Goal: Participate in discussion: Engage in conversation with other users on a specific topic

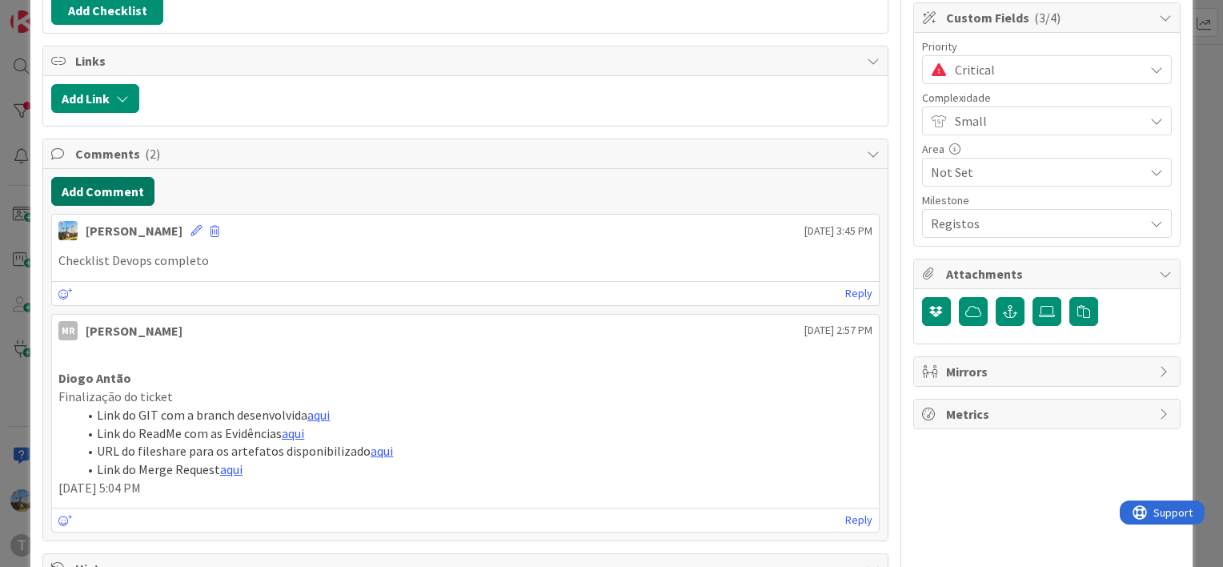
click at [146, 192] on button "Add Comment" at bounding box center [102, 191] width 103 height 29
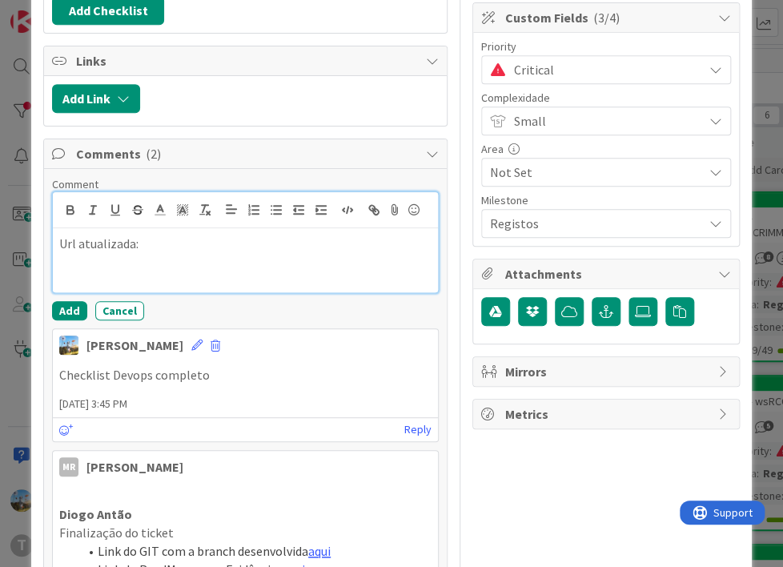
click at [139, 248] on p "Url atualizada:" at bounding box center [245, 244] width 372 height 18
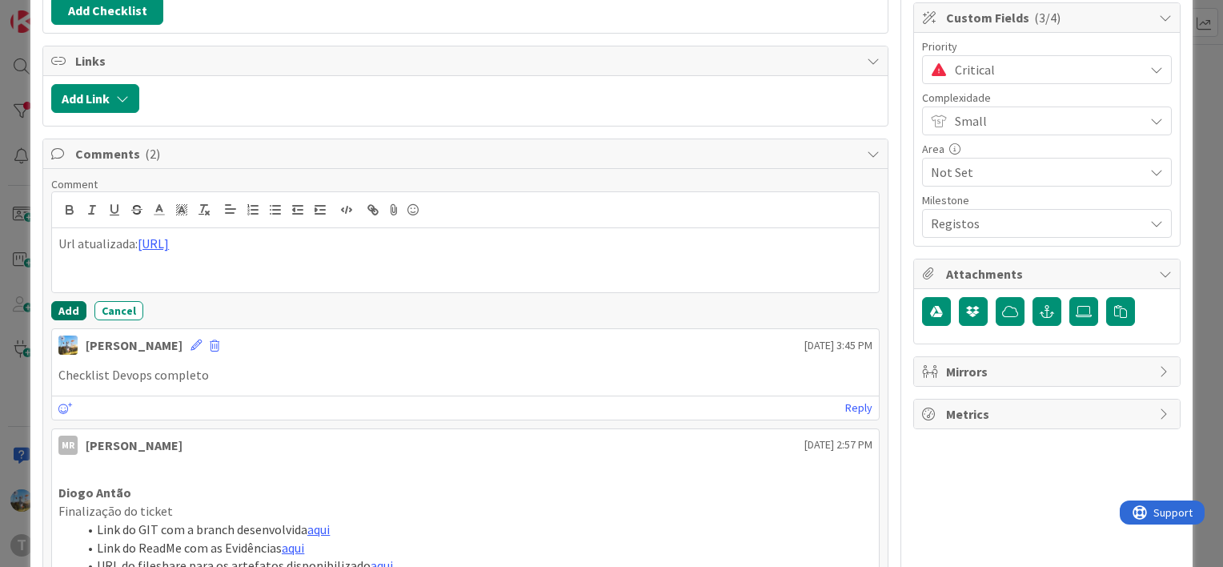
click at [64, 307] on button "Add" at bounding box center [68, 310] width 35 height 19
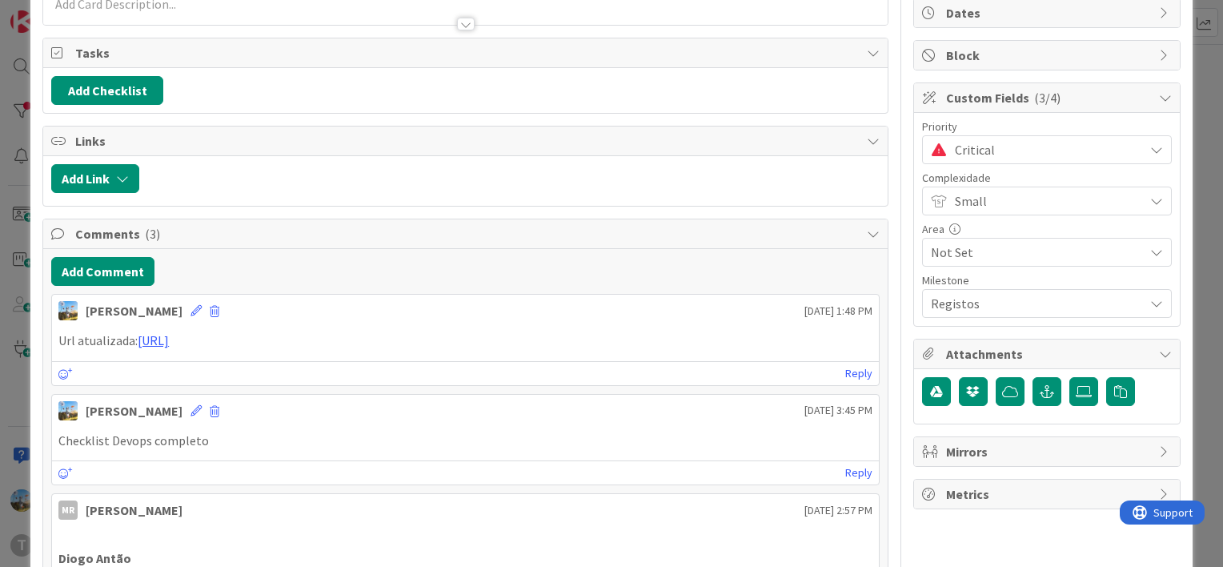
scroll to position [160, 0]
click at [1001, 146] on span "Critical" at bounding box center [1045, 150] width 181 height 22
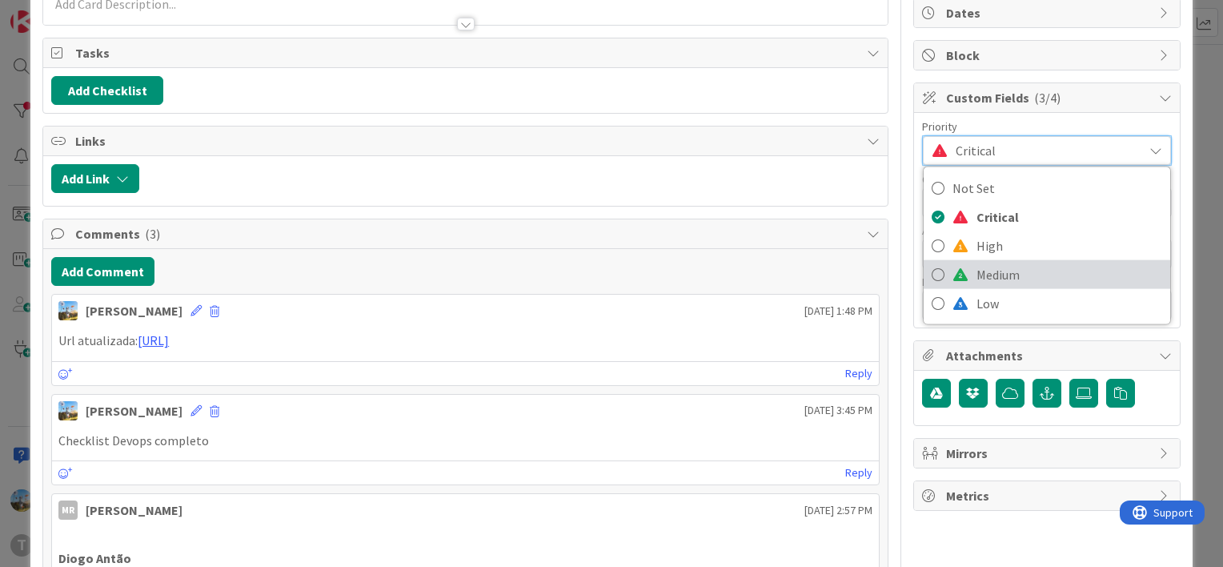
click at [1006, 266] on span "Medium" at bounding box center [1070, 275] width 186 height 24
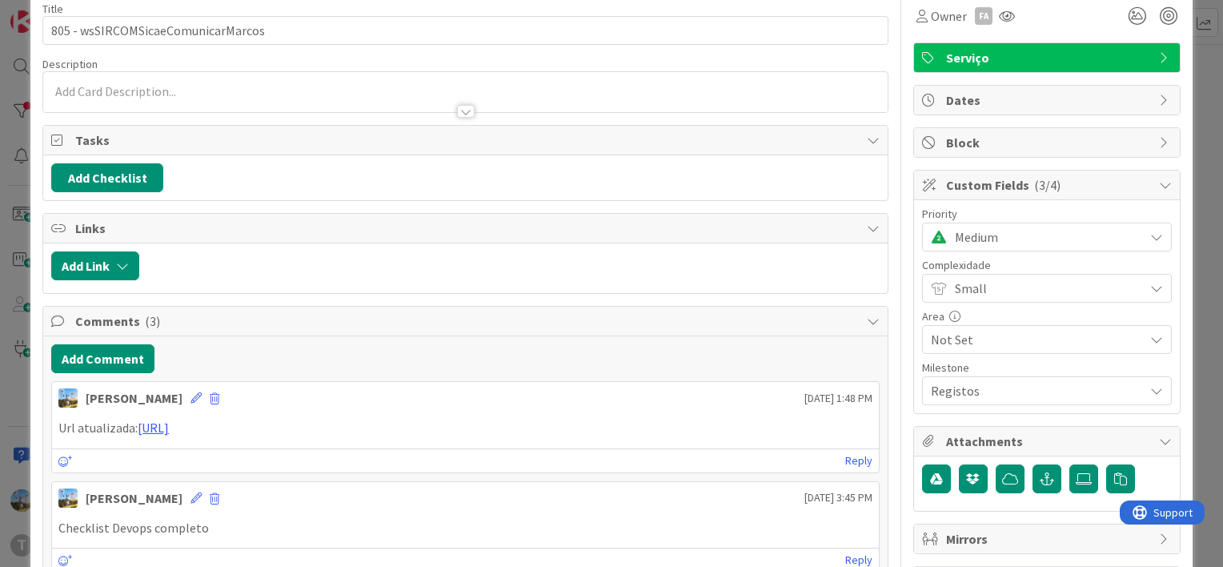
scroll to position [0, 0]
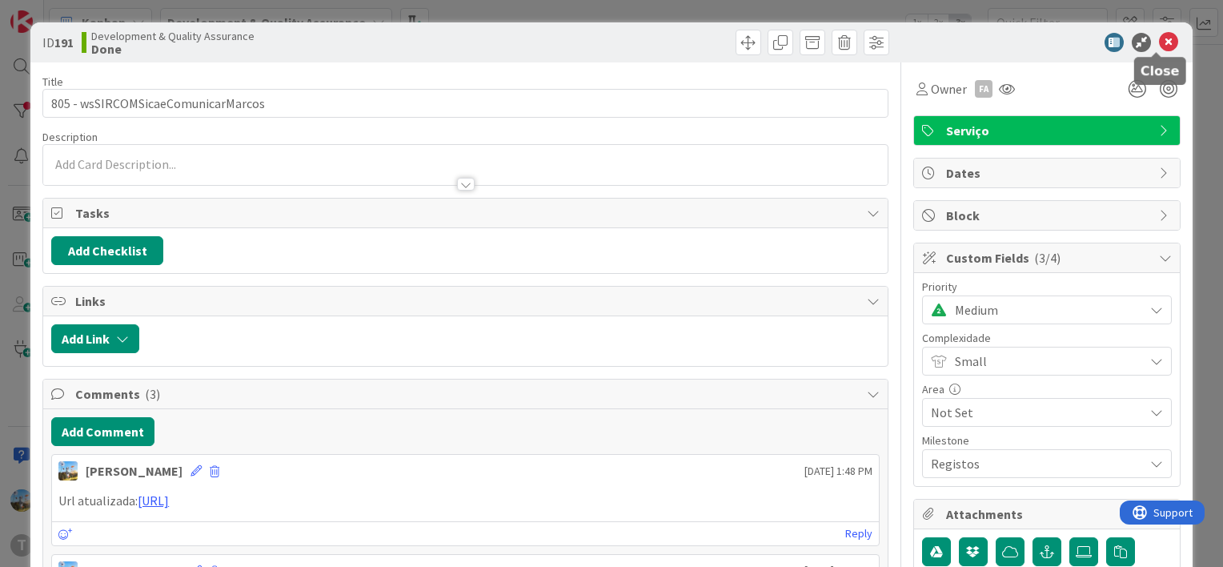
click at [1159, 37] on icon at bounding box center [1168, 42] width 19 height 19
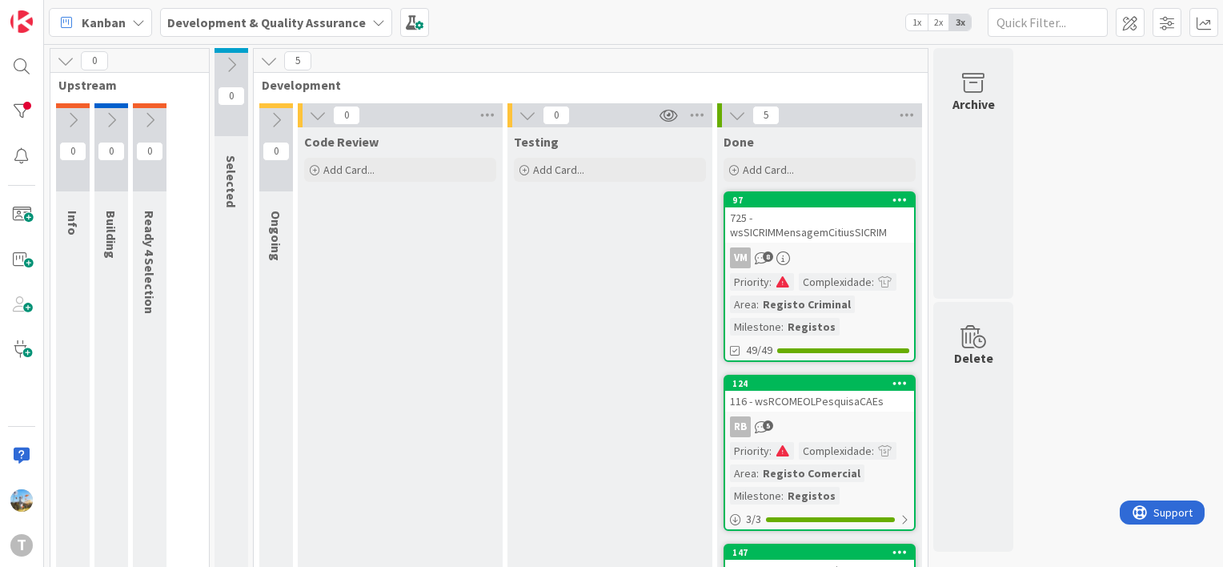
click at [878, 445] on span at bounding box center [885, 450] width 14 height 11
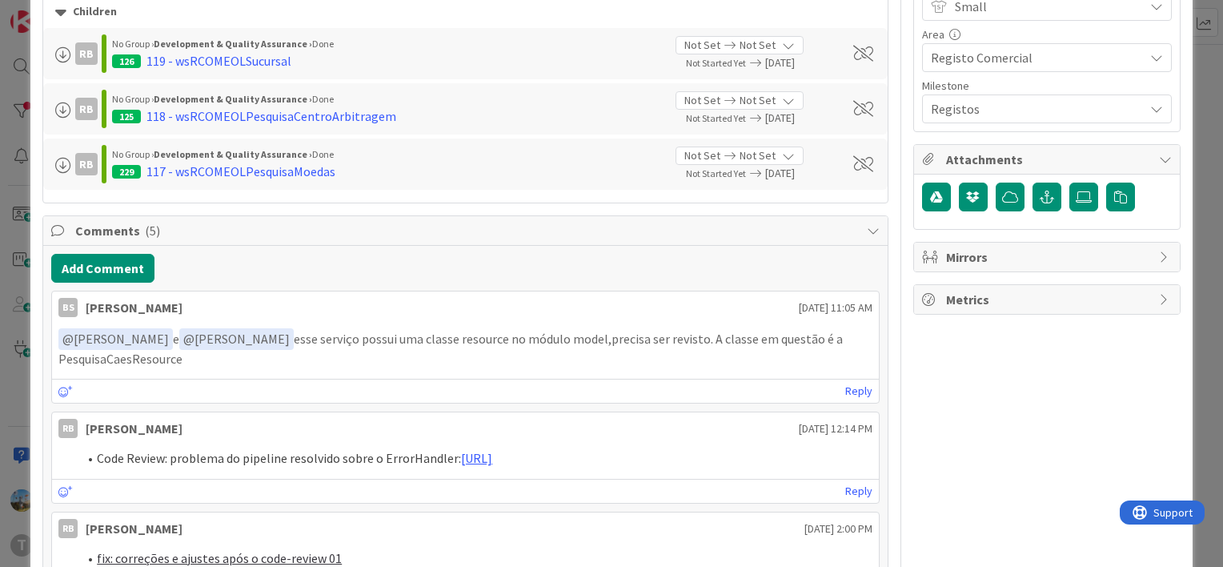
scroll to position [400, 0]
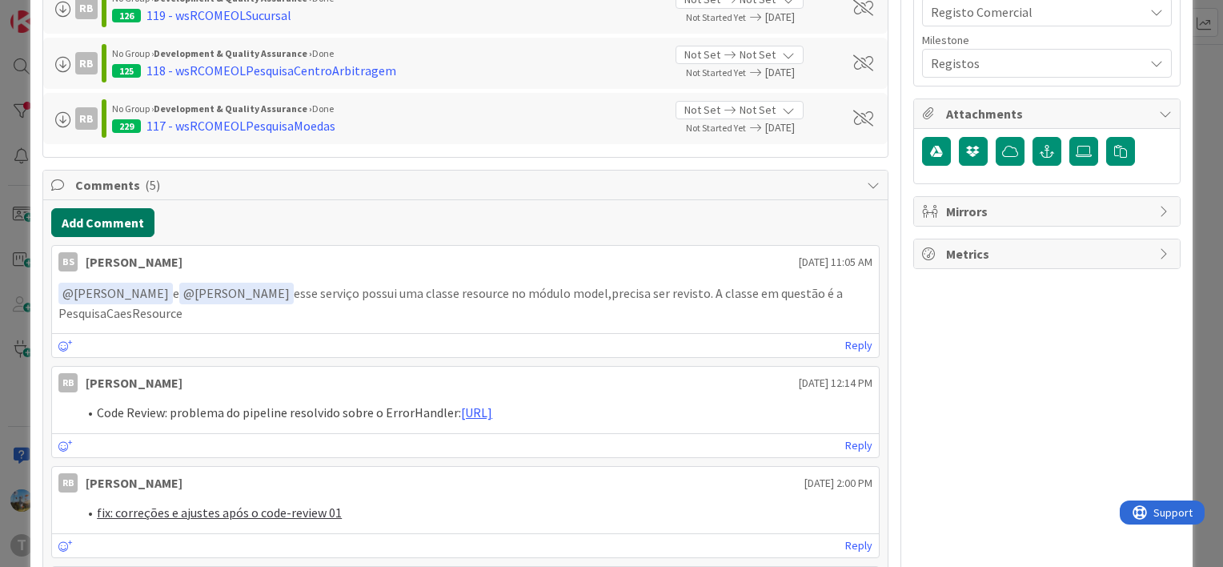
click at [111, 217] on button "Add Comment" at bounding box center [102, 222] width 103 height 29
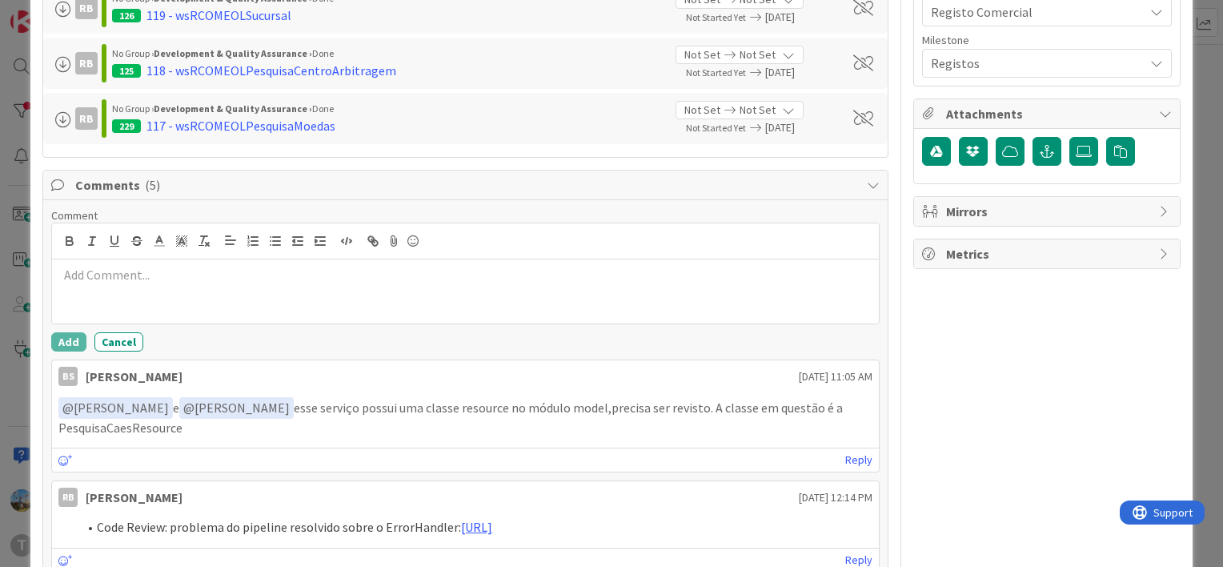
click at [156, 267] on p at bounding box center [465, 275] width 814 height 18
click at [73, 335] on button "Add" at bounding box center [68, 341] width 35 height 19
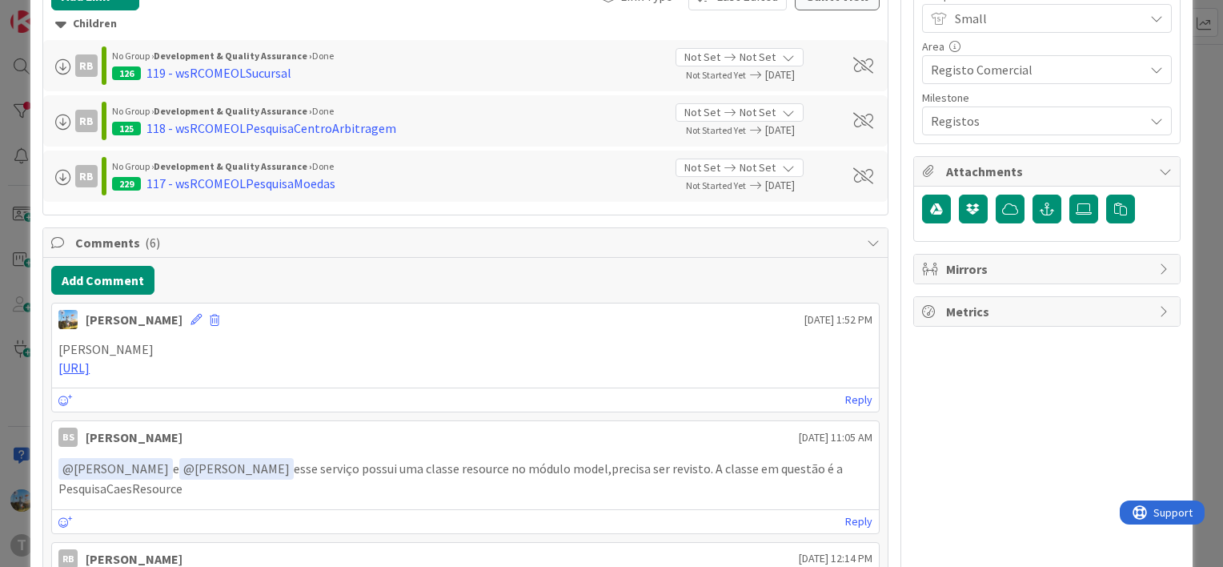
scroll to position [80, 0]
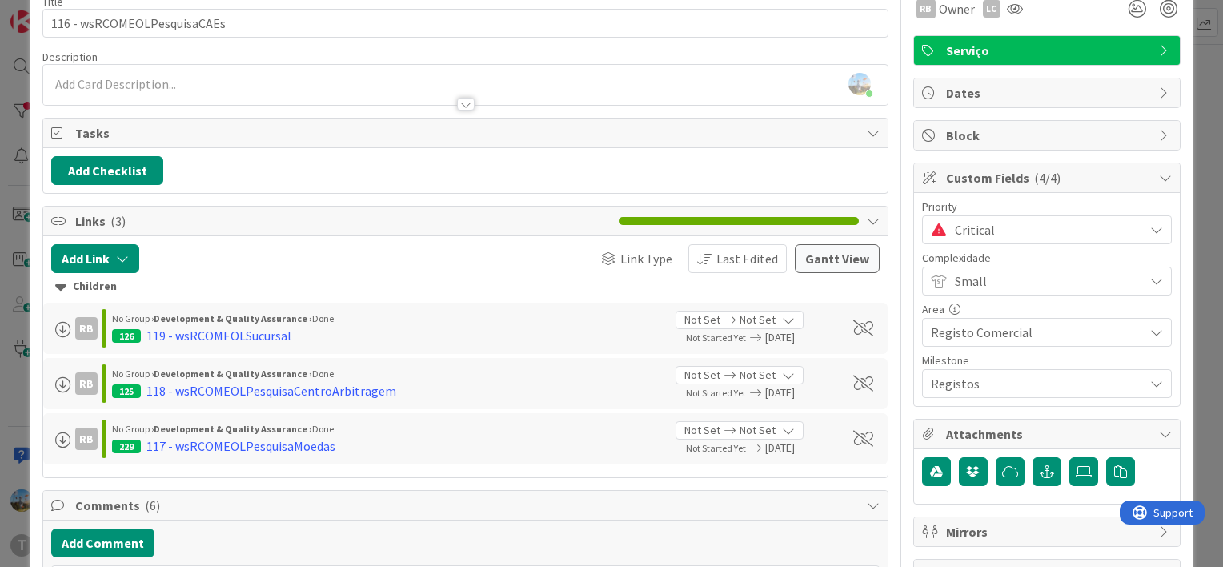
click at [965, 219] on span "Critical" at bounding box center [1045, 230] width 181 height 22
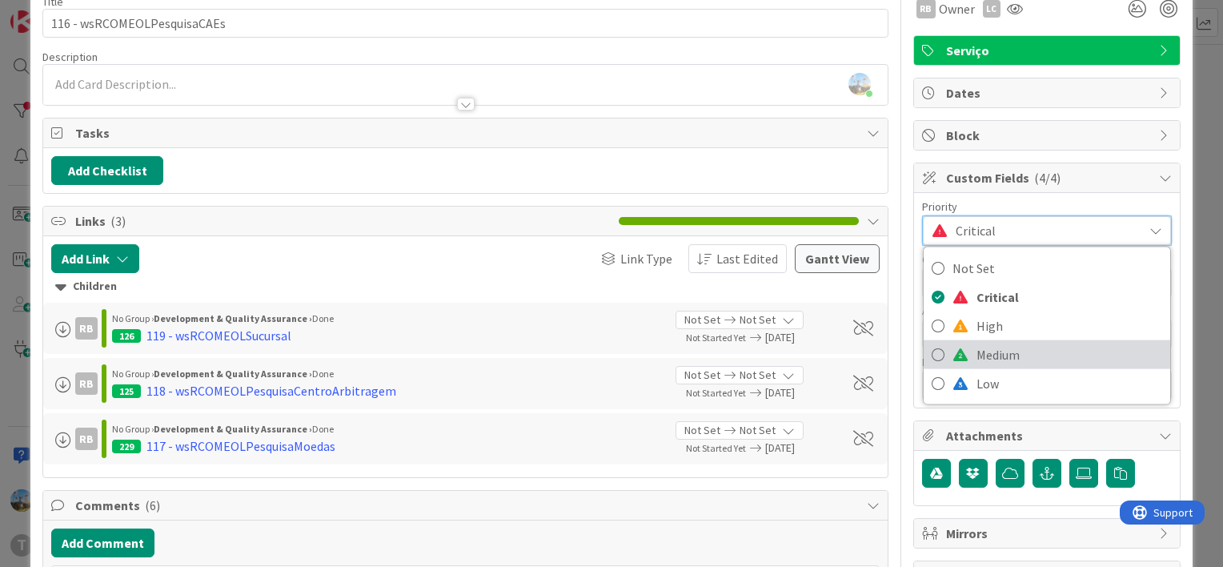
click at [1036, 340] on link "Medium" at bounding box center [1047, 354] width 247 height 29
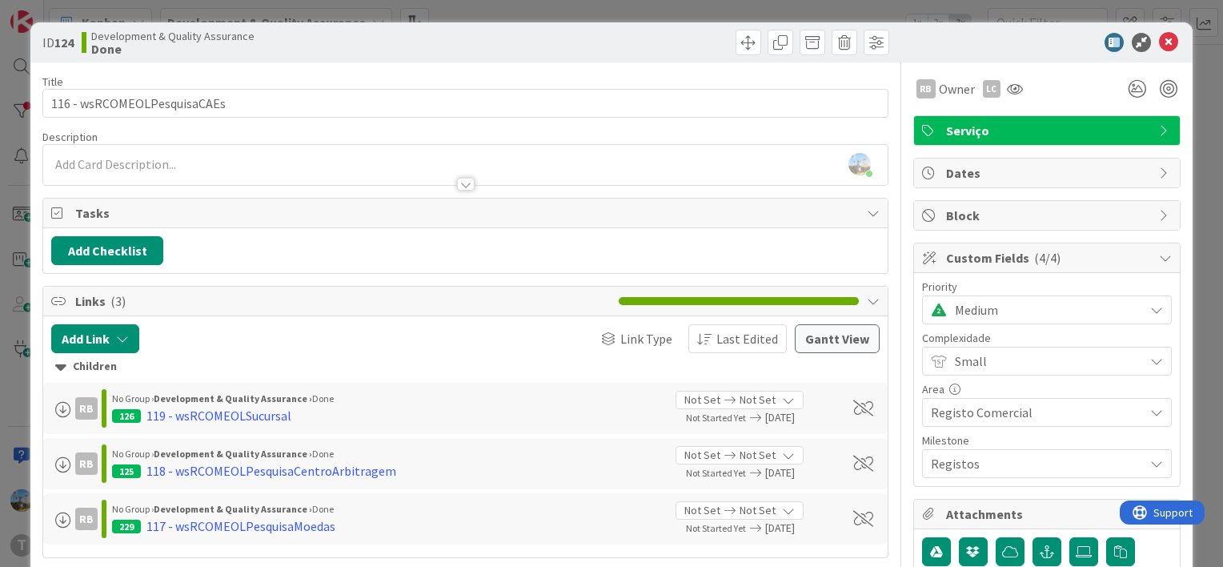
scroll to position [0, 0]
click at [1159, 42] on icon at bounding box center [1168, 42] width 19 height 19
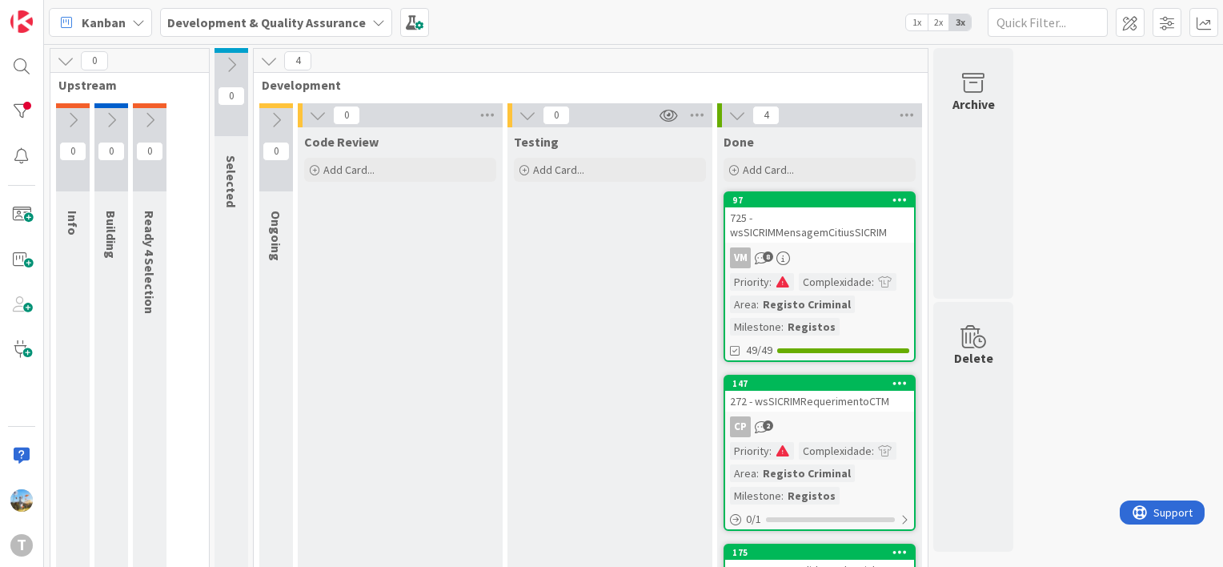
click at [845, 263] on div "VM 8" at bounding box center [819, 257] width 189 height 21
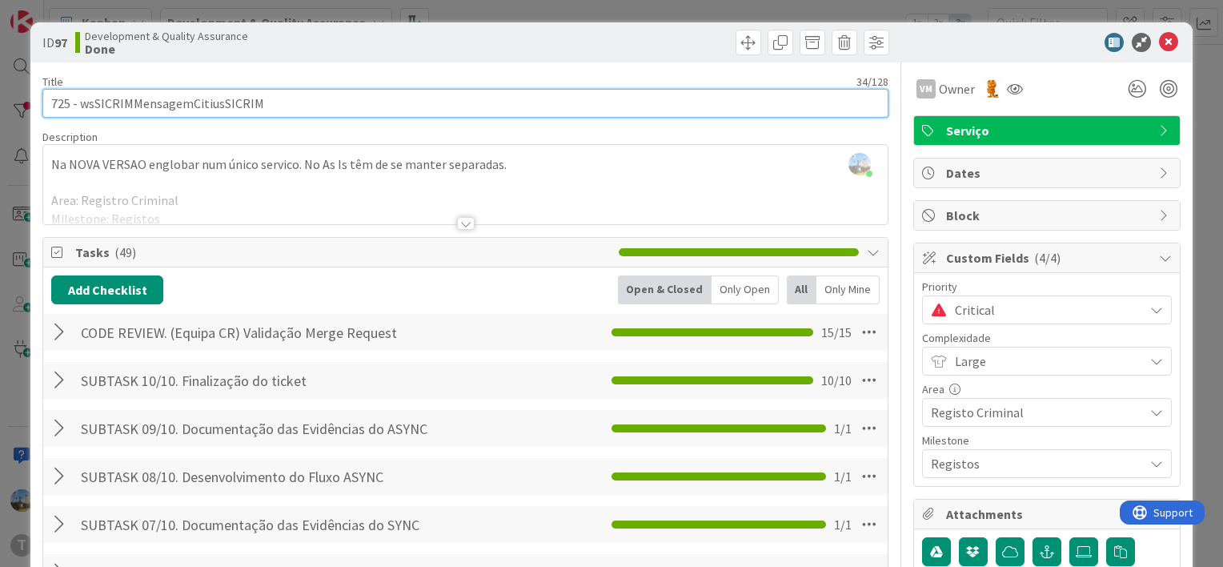
drag, startPoint x: 268, startPoint y: 103, endPoint x: 80, endPoint y: 106, distance: 188.2
click at [80, 106] on input "725 - wsSICRIMMensagemCitiusSICRIM" at bounding box center [465, 103] width 846 height 29
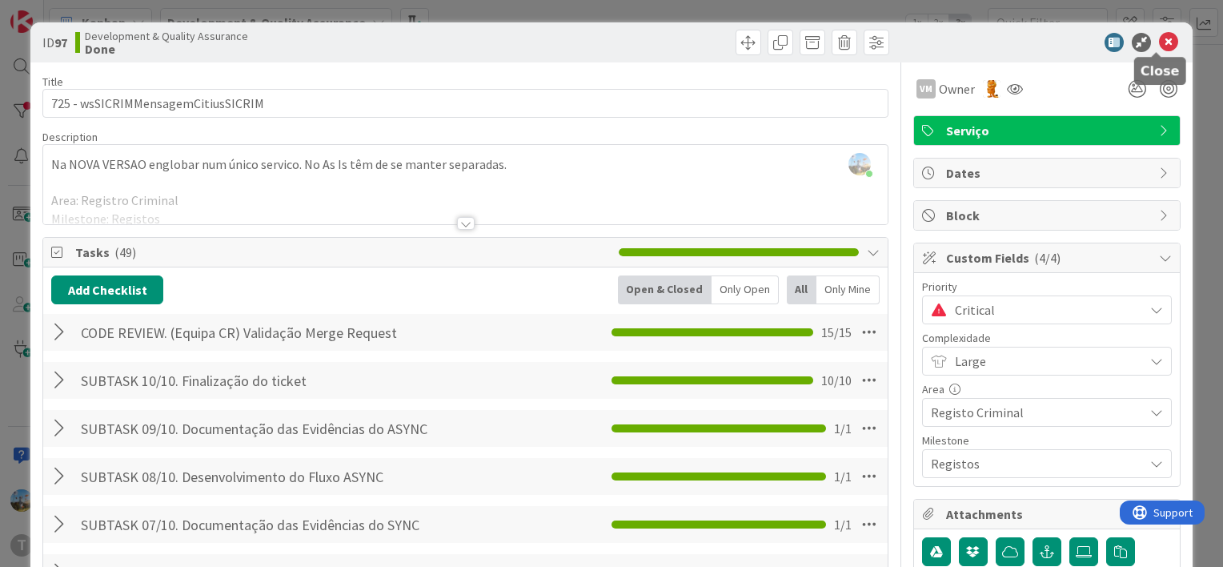
click at [1159, 43] on icon at bounding box center [1168, 42] width 19 height 19
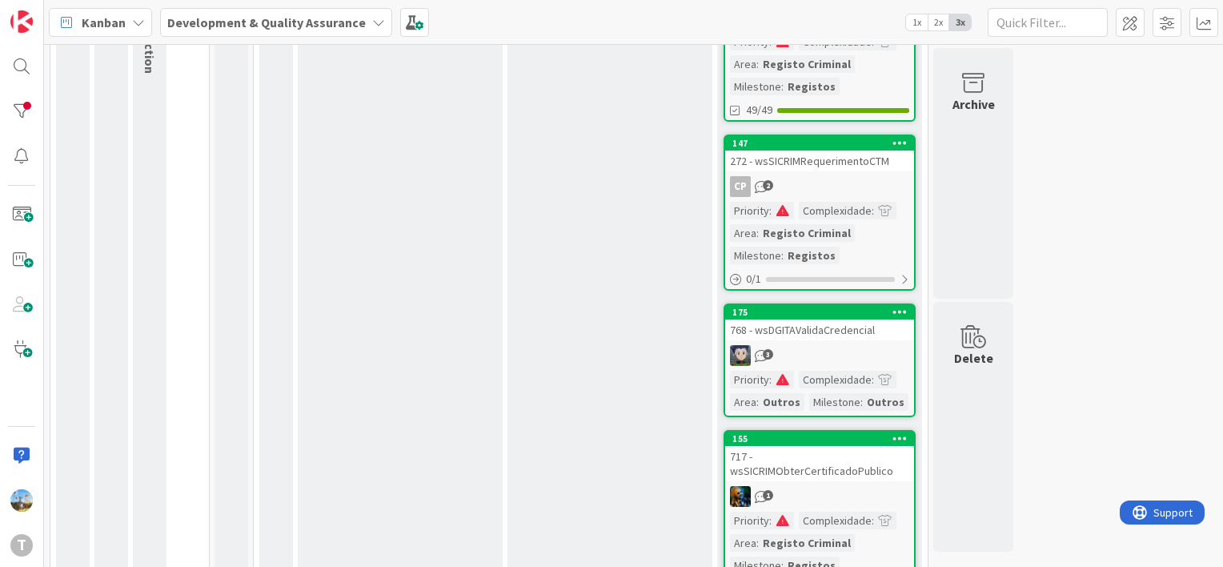
click at [835, 328] on div "768 - wsDGITAValidaCredencial" at bounding box center [819, 329] width 189 height 21
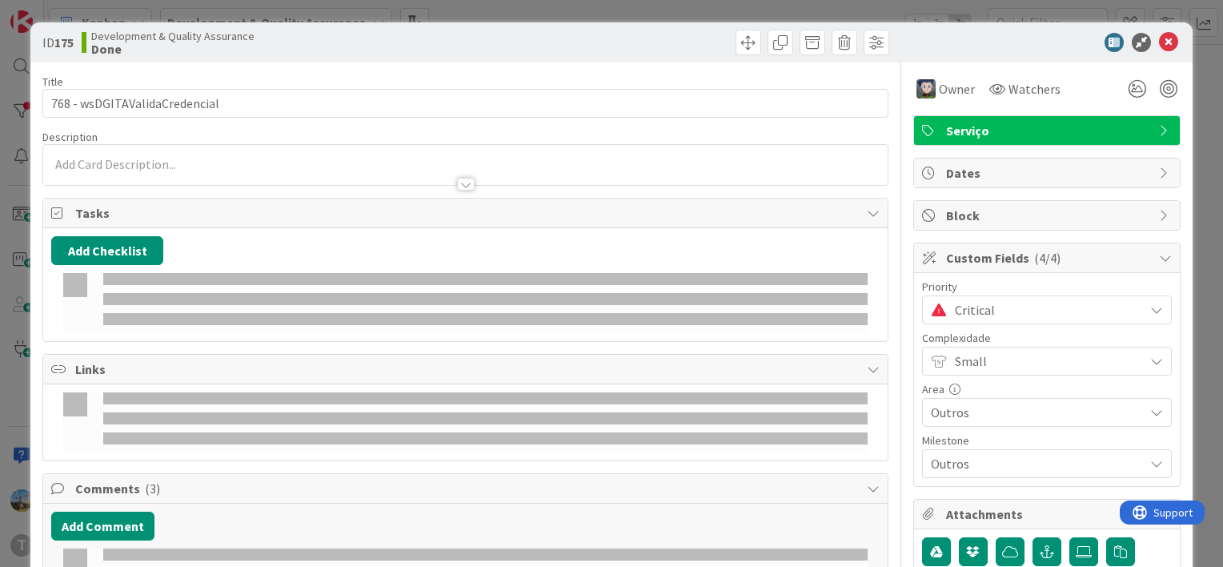
select select "java"
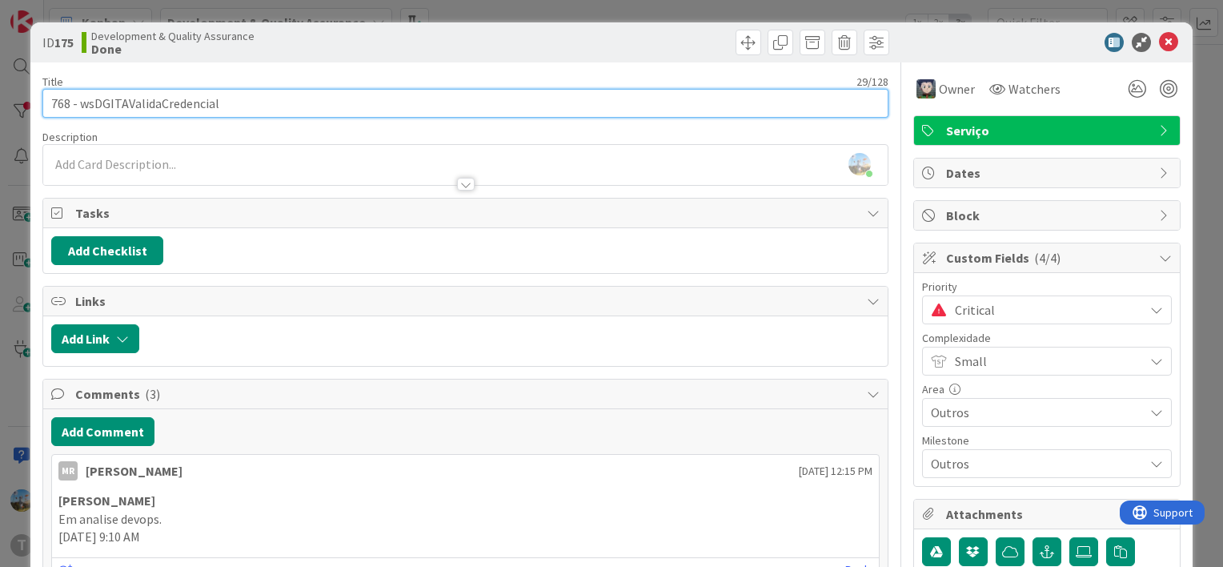
drag, startPoint x: 283, startPoint y: 101, endPoint x: 80, endPoint y: 106, distance: 202.6
click at [80, 106] on input "768 - wsDGITAValidaCredencial" at bounding box center [465, 103] width 846 height 29
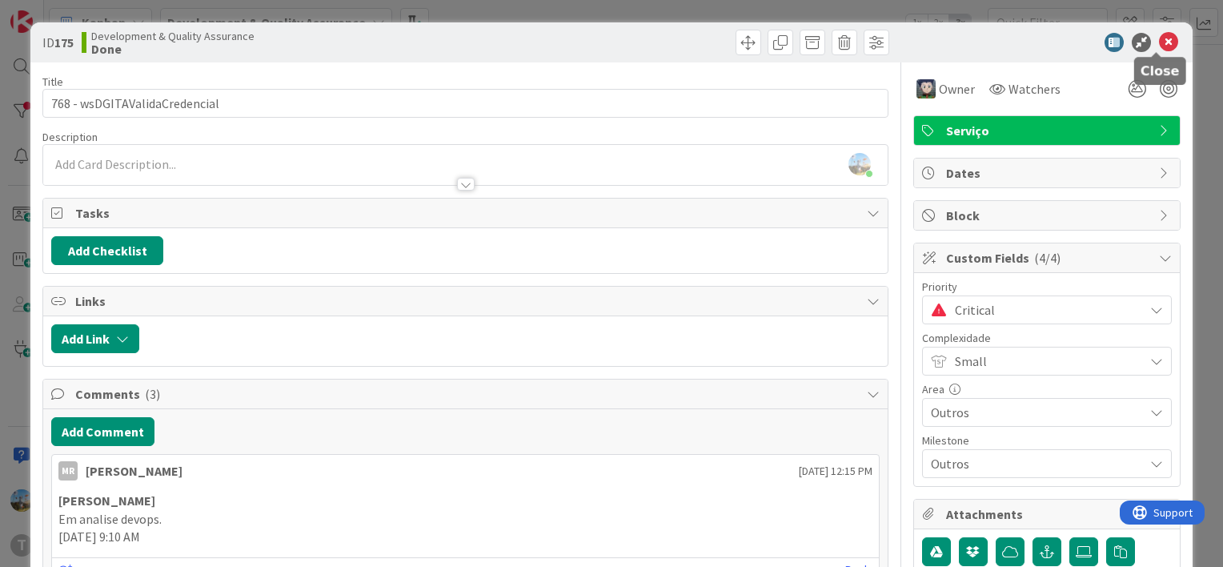
click at [1159, 44] on icon at bounding box center [1168, 42] width 19 height 19
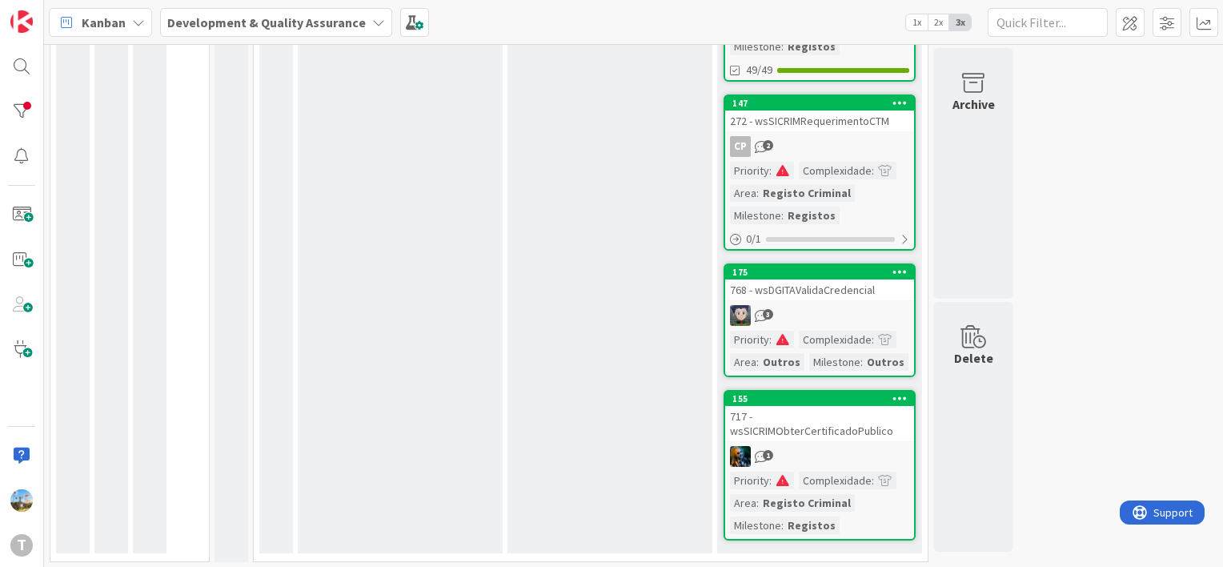
click at [838, 440] on link "155 717 - wsSICRIMObterCertificadoPublico 1 Priority : Complexidade : Area : Re…" at bounding box center [820, 465] width 192 height 151
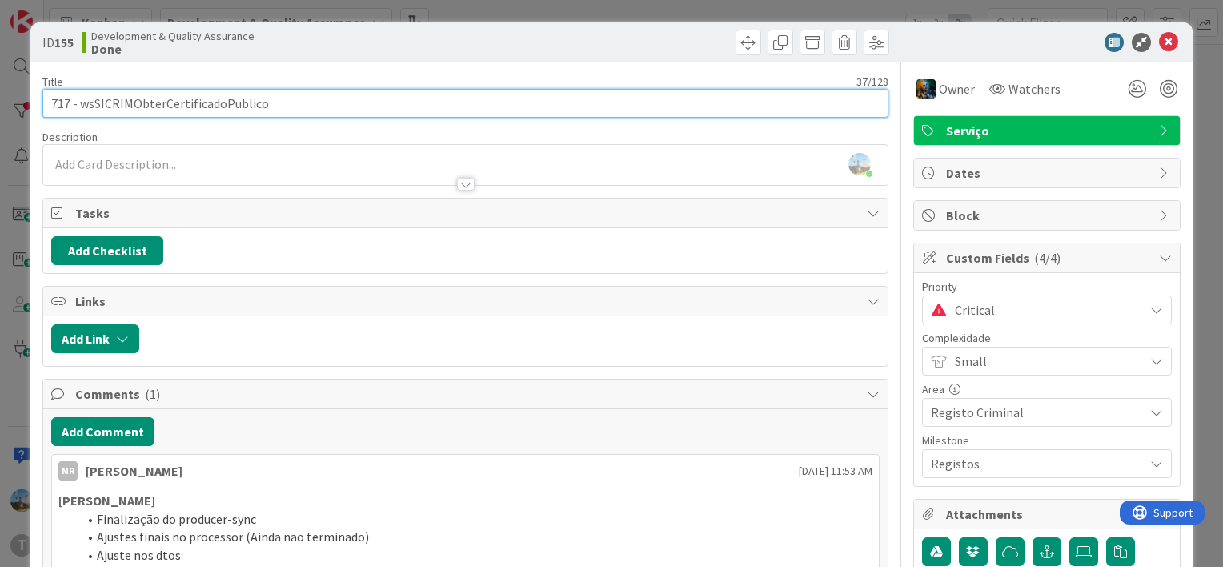
drag, startPoint x: 290, startPoint y: 100, endPoint x: 77, endPoint y: 102, distance: 213.0
click at [77, 102] on input "717 - wsSICRIMObterCertificadoPublico" at bounding box center [465, 103] width 846 height 29
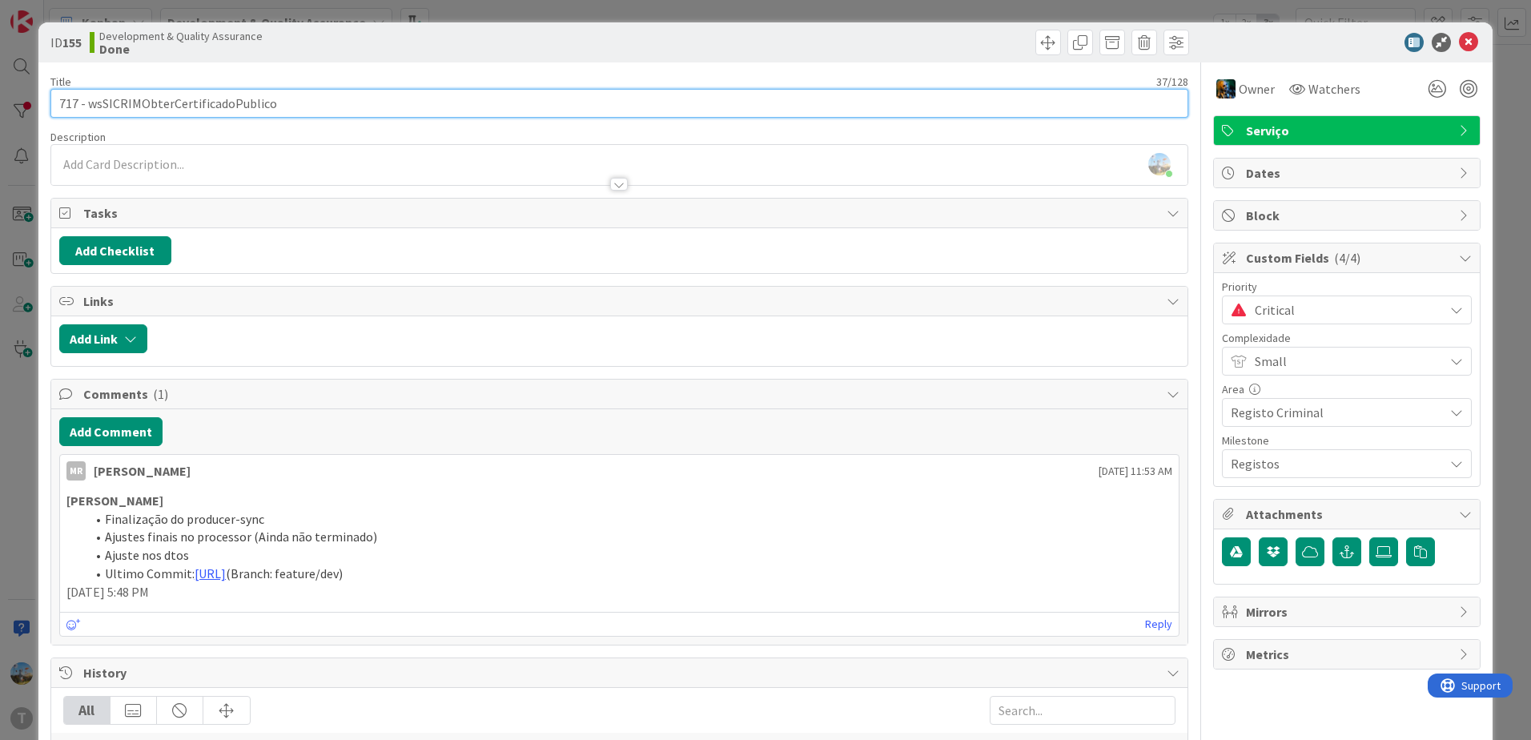
scroll to position [110, 0]
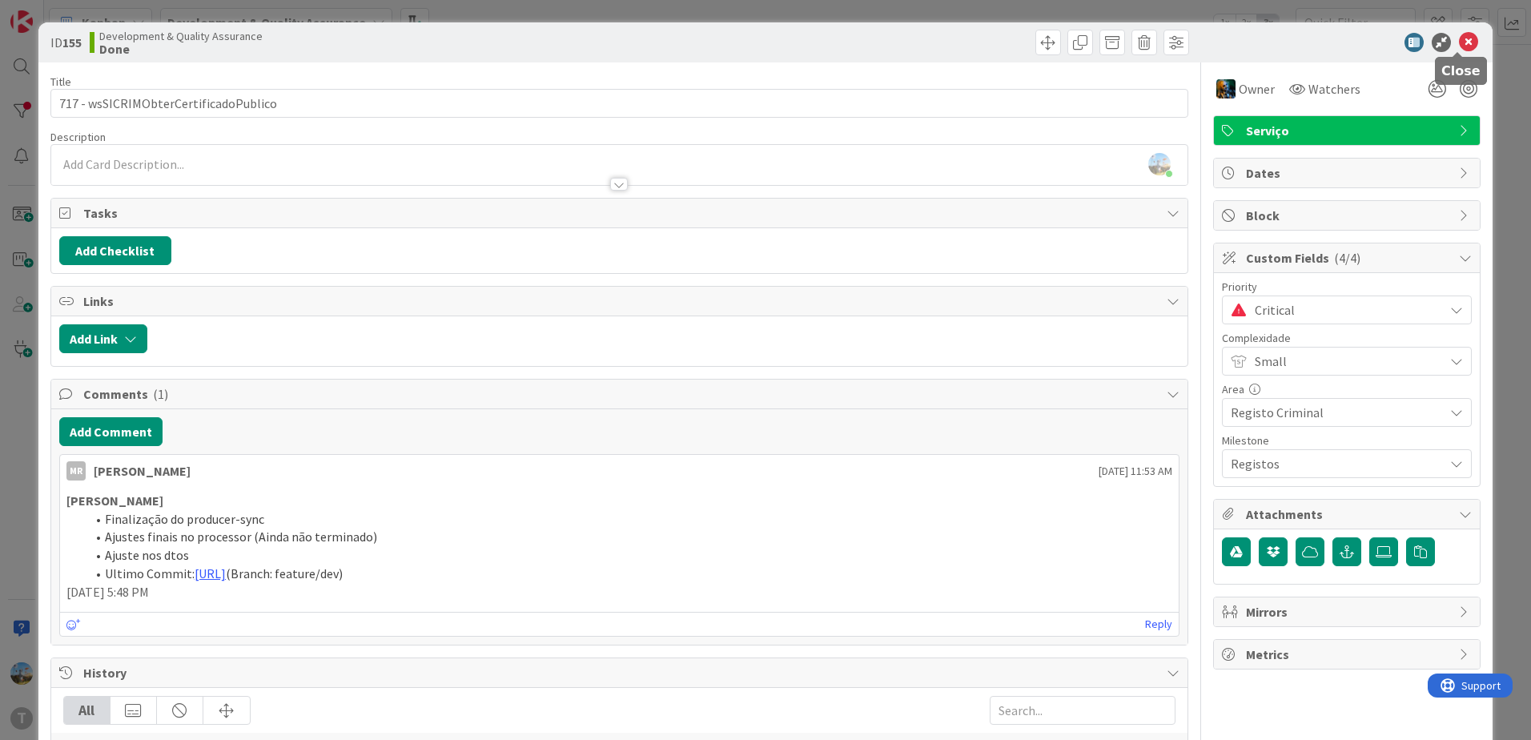
click at [1223, 42] on icon at bounding box center [1468, 42] width 19 height 19
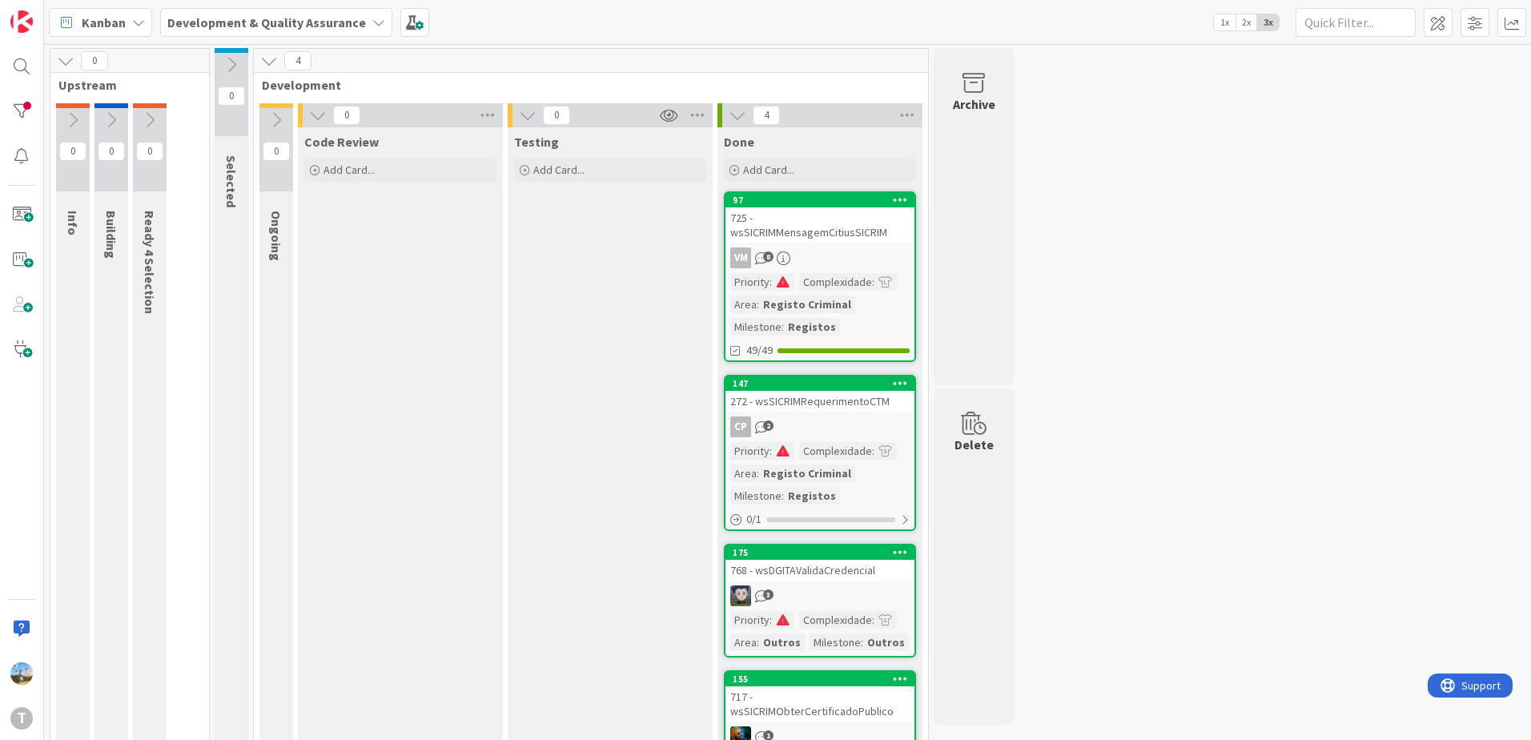
click at [645, 383] on div "Testing Add Card..." at bounding box center [610, 480] width 205 height 706
click at [27, 118] on div at bounding box center [22, 111] width 32 height 32
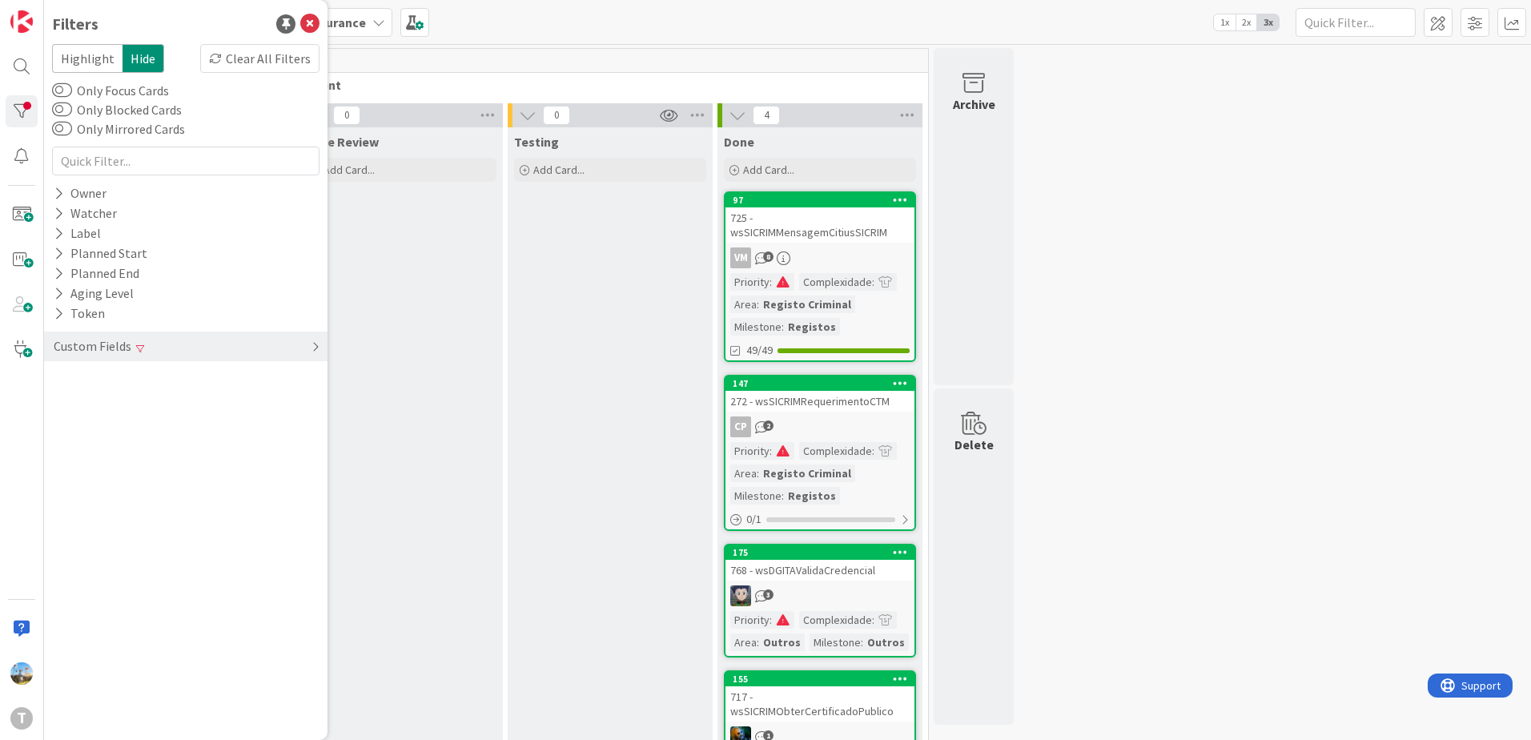
click at [290, 341] on div "Custom Fields" at bounding box center [185, 346] width 283 height 30
click at [307, 383] on div "Clear" at bounding box center [296, 379] width 46 height 20
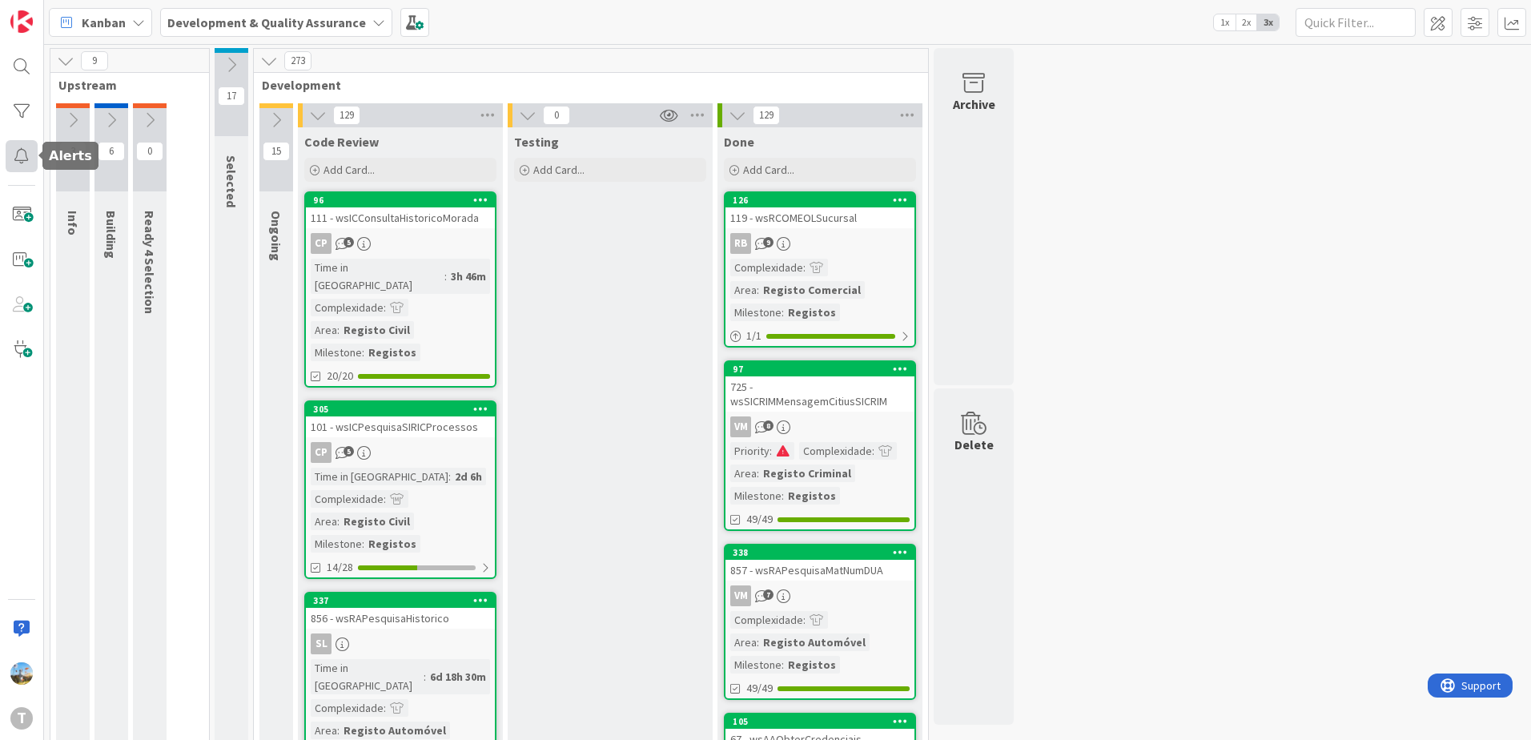
click at [26, 161] on div at bounding box center [22, 156] width 32 height 32
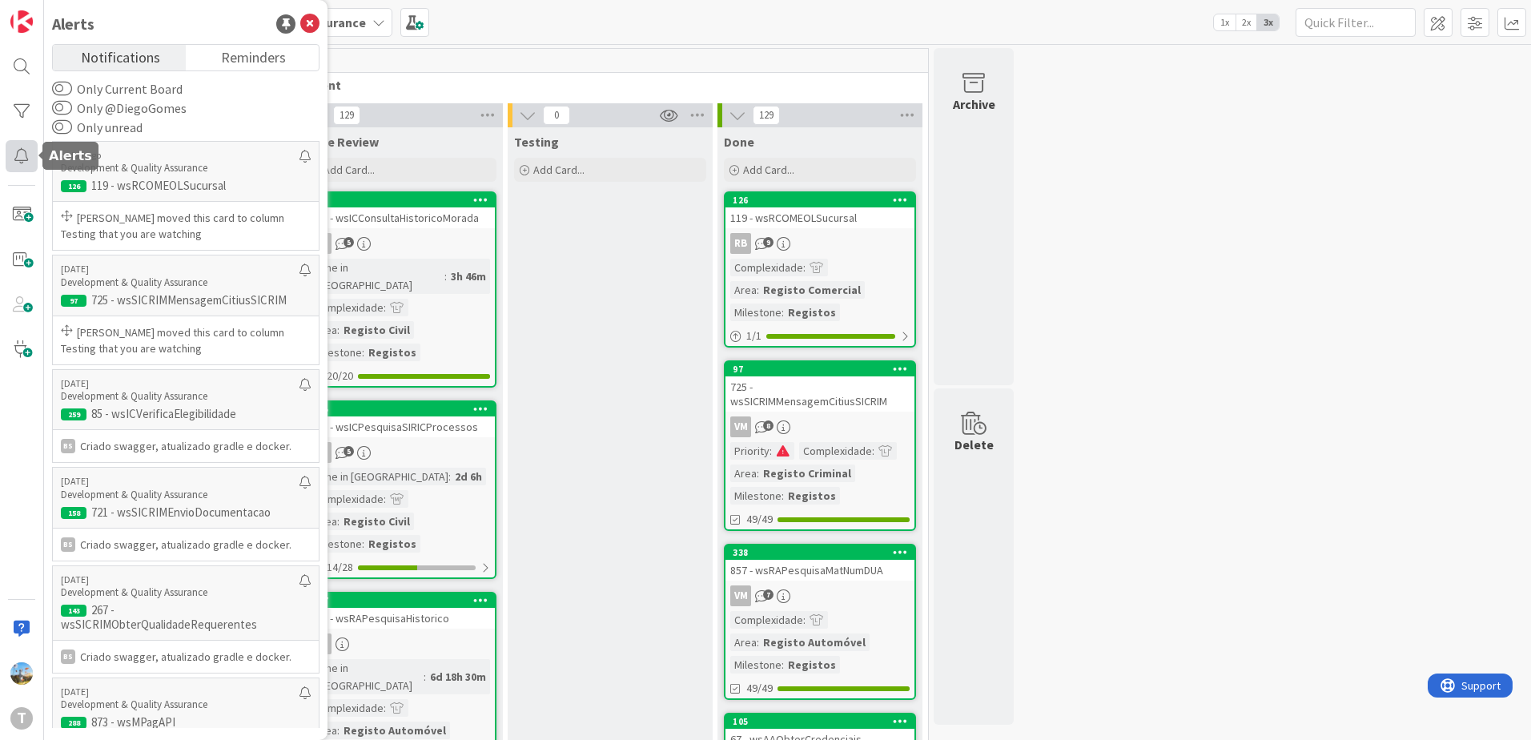
click at [26, 147] on div at bounding box center [22, 156] width 32 height 32
click at [27, 109] on div at bounding box center [22, 111] width 32 height 32
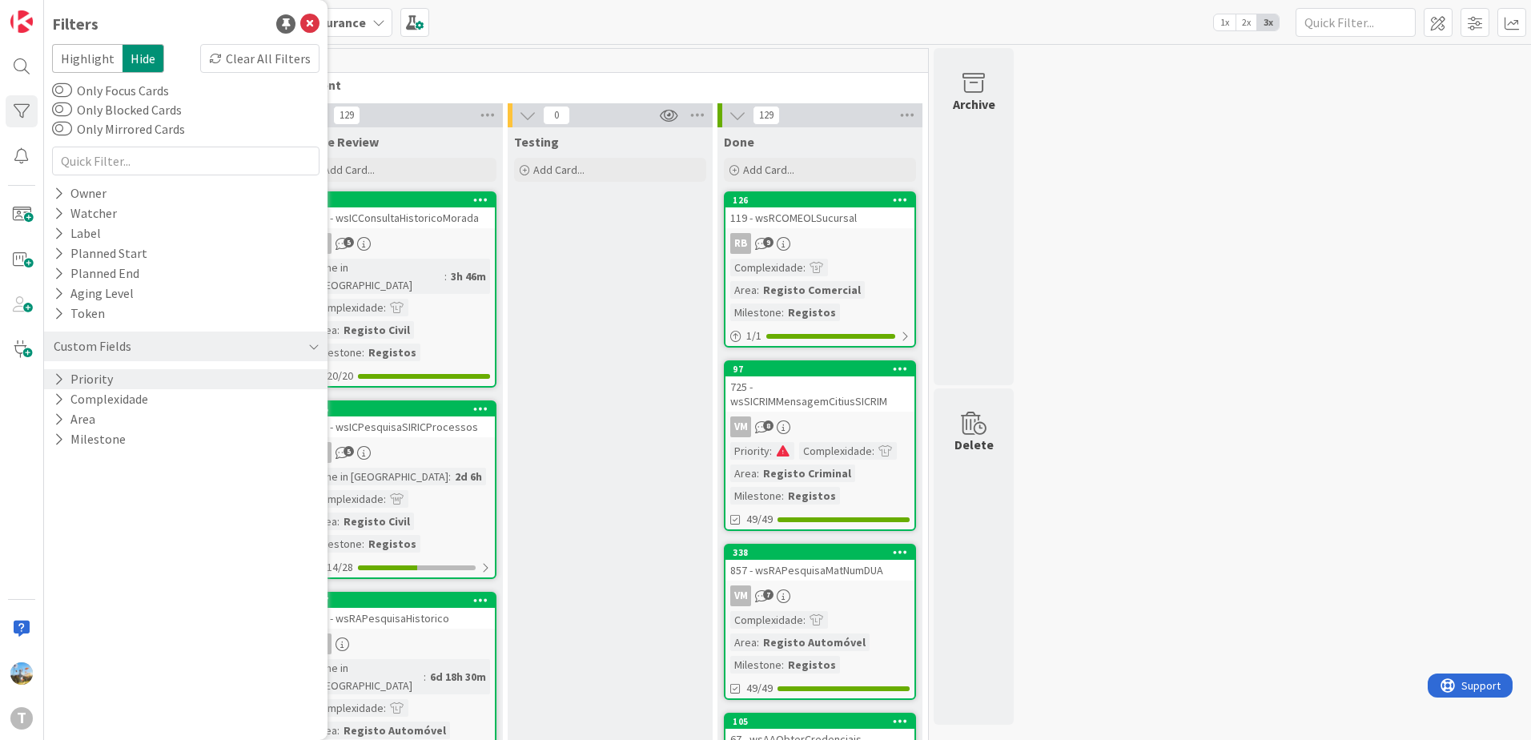
click at [149, 386] on div "Priority" at bounding box center [185, 379] width 283 height 20
click at [127, 444] on span "Medium" at bounding box center [106, 445] width 62 height 21
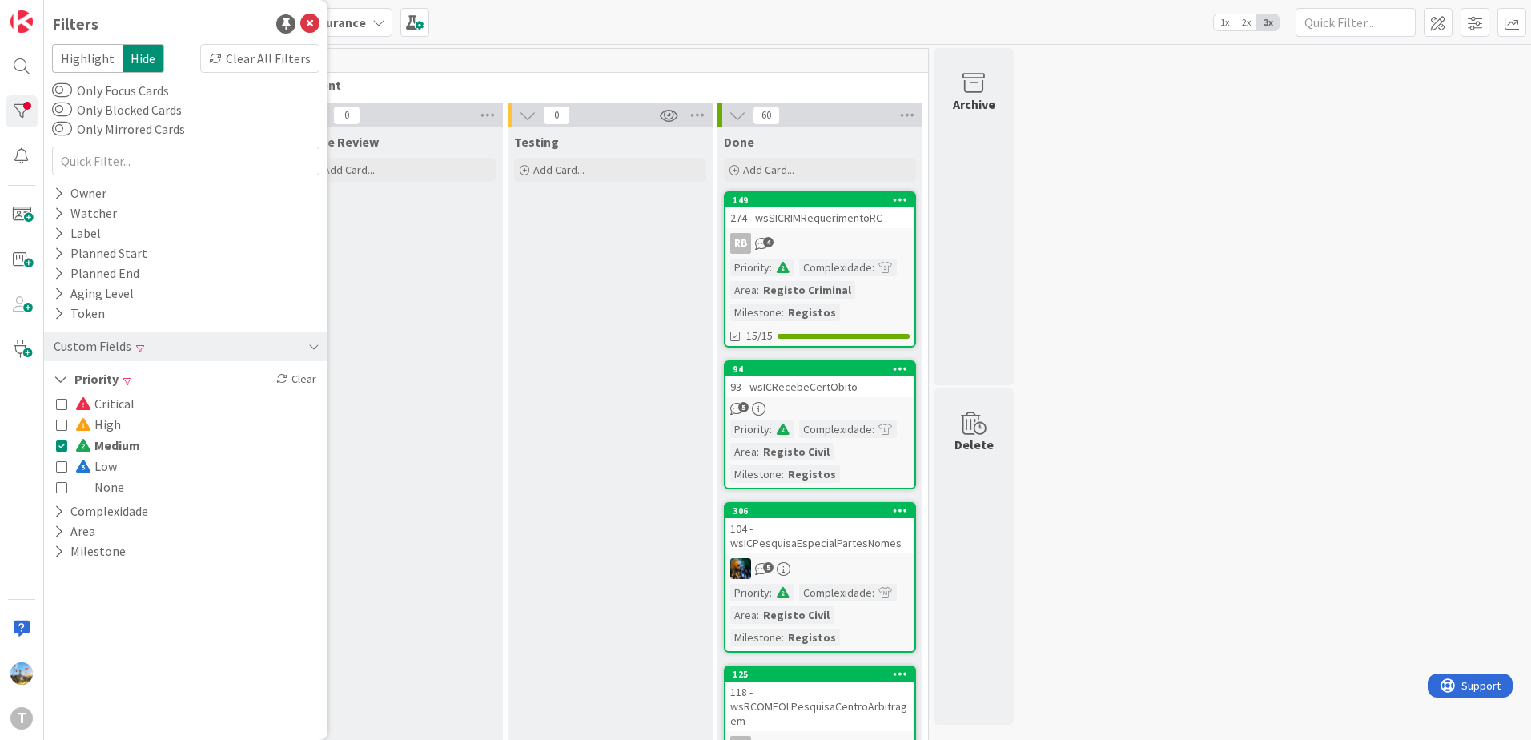
click at [127, 444] on span "Medium" at bounding box center [107, 445] width 65 height 21
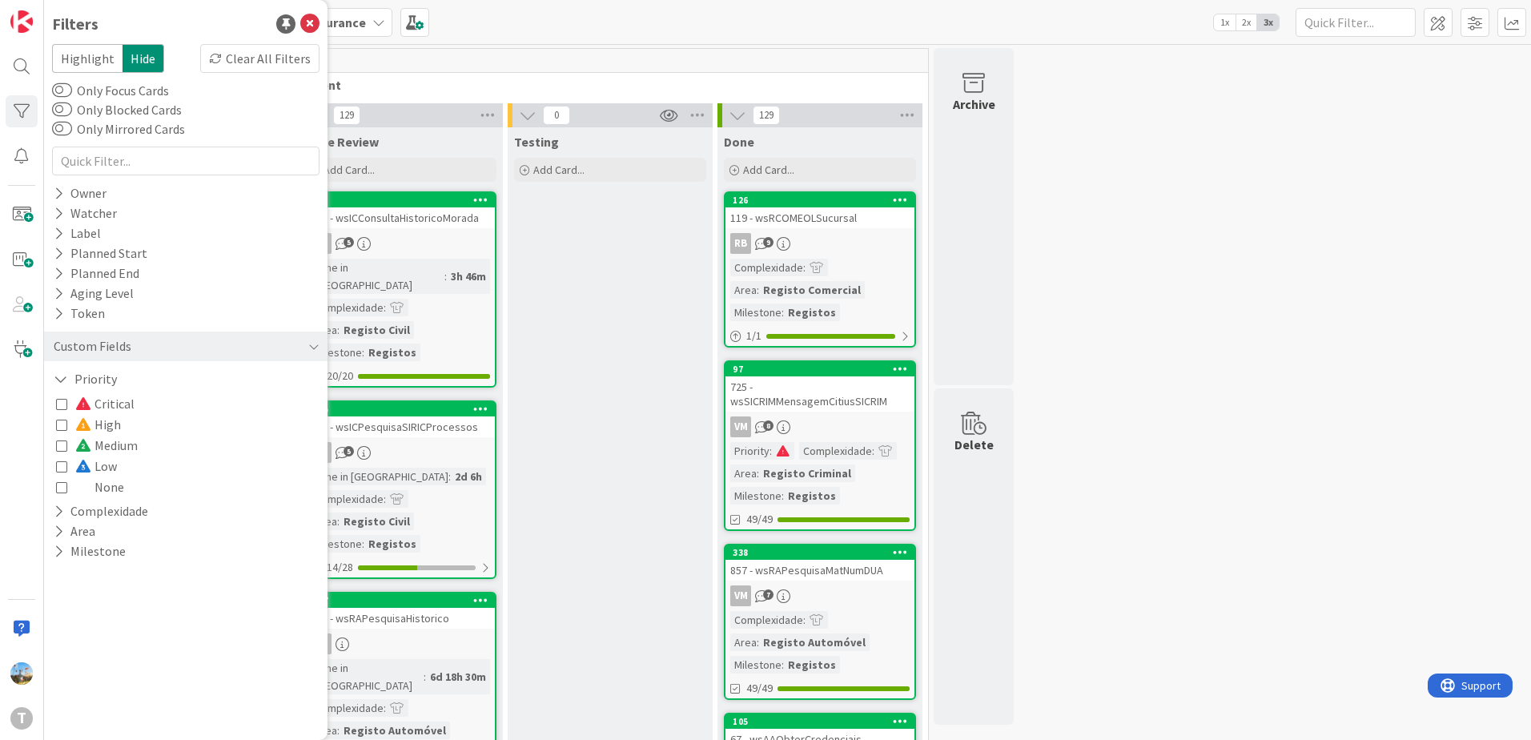
click at [115, 466] on span "Low" at bounding box center [96, 466] width 42 height 21
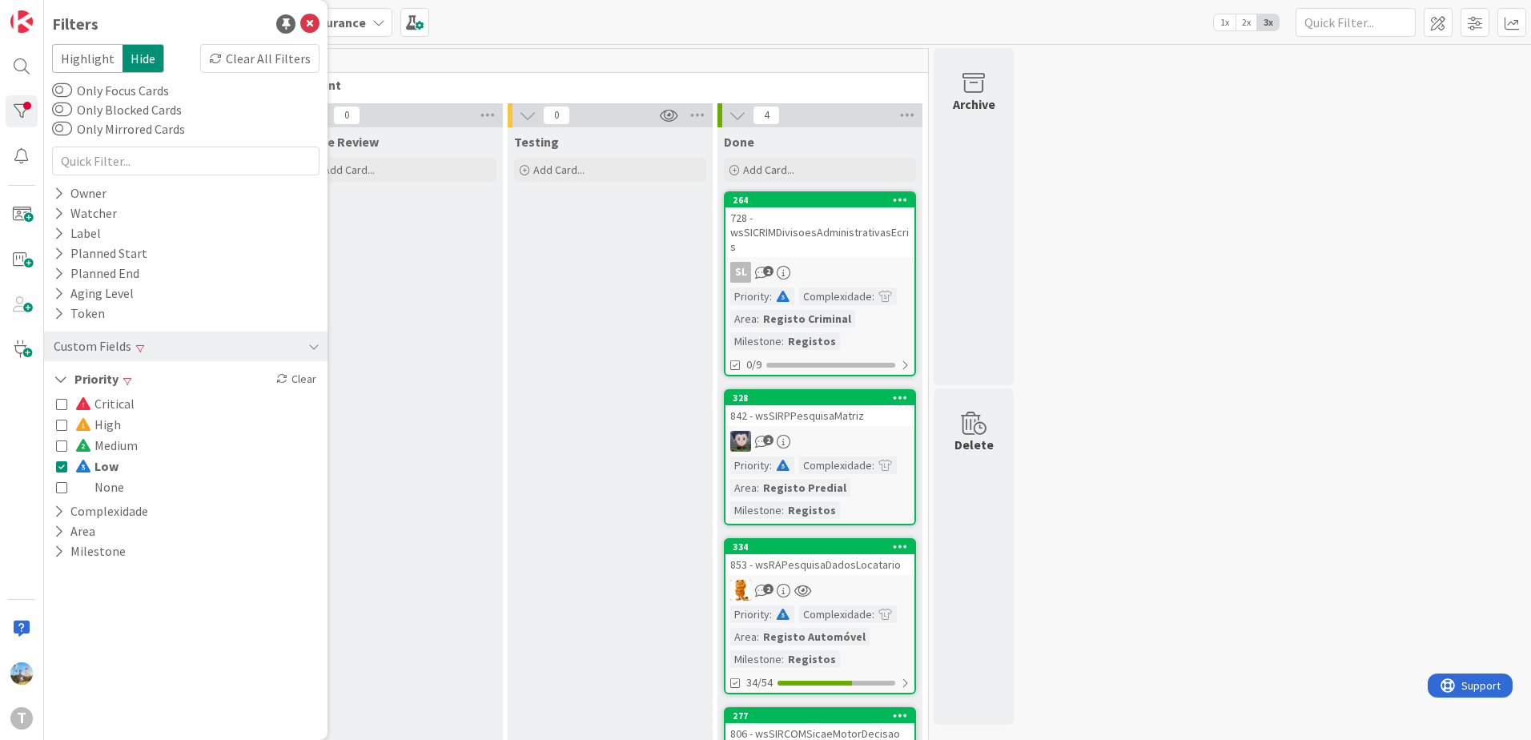
click at [100, 424] on span "High" at bounding box center [98, 424] width 46 height 21
click at [105, 423] on span "High" at bounding box center [98, 424] width 46 height 21
click at [89, 468] on span at bounding box center [84, 466] width 19 height 13
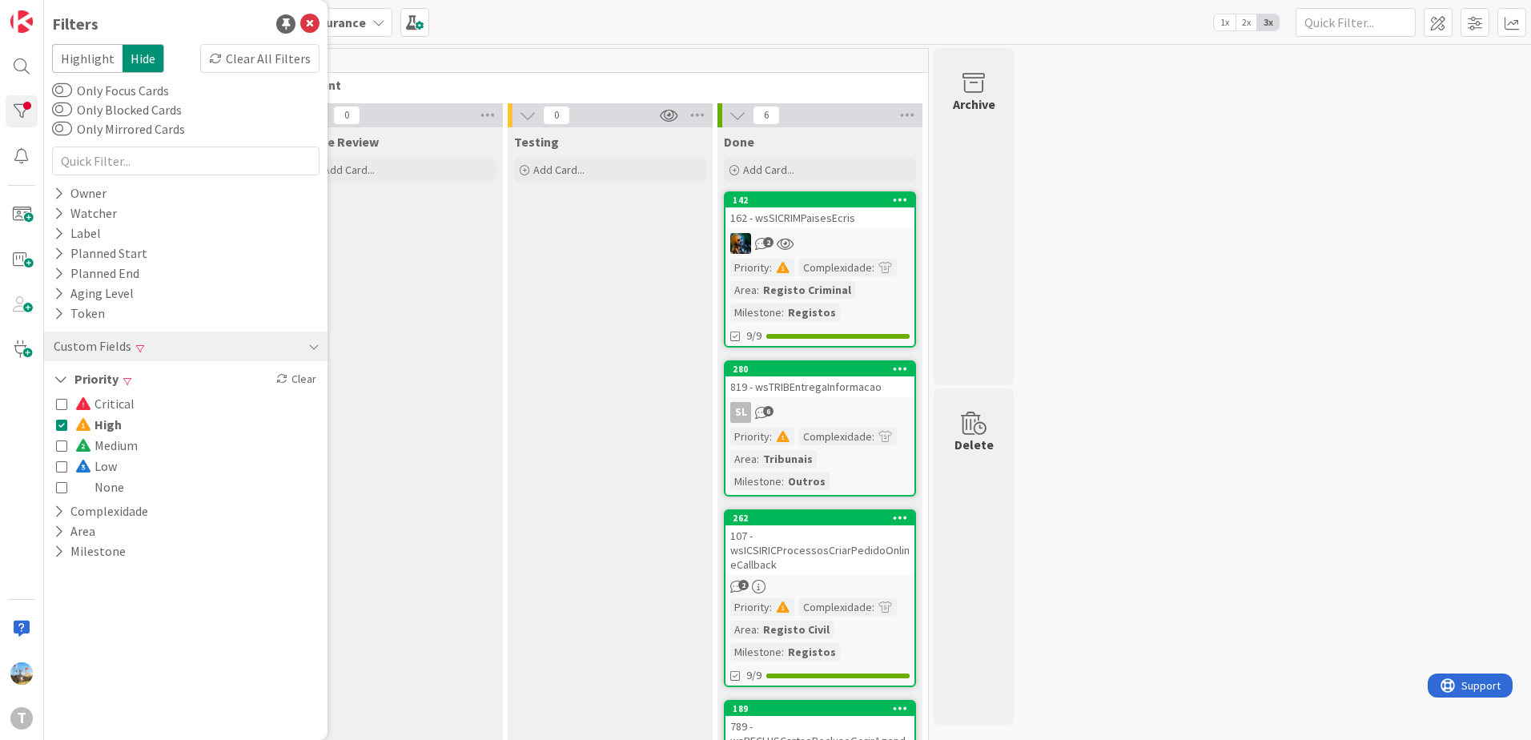
click at [94, 420] on span "High" at bounding box center [98, 424] width 46 height 21
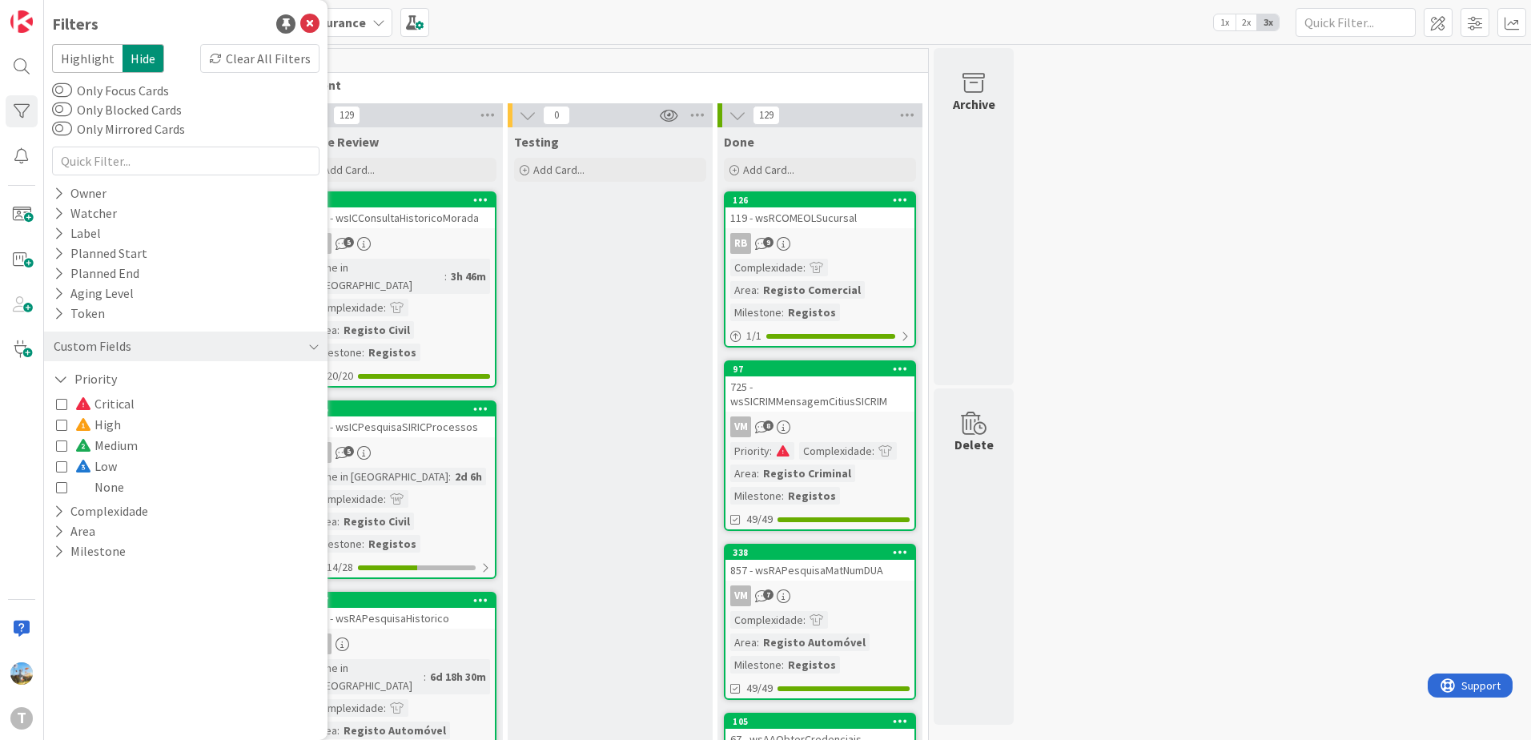
click at [99, 409] on span "Critical" at bounding box center [104, 403] width 59 height 21
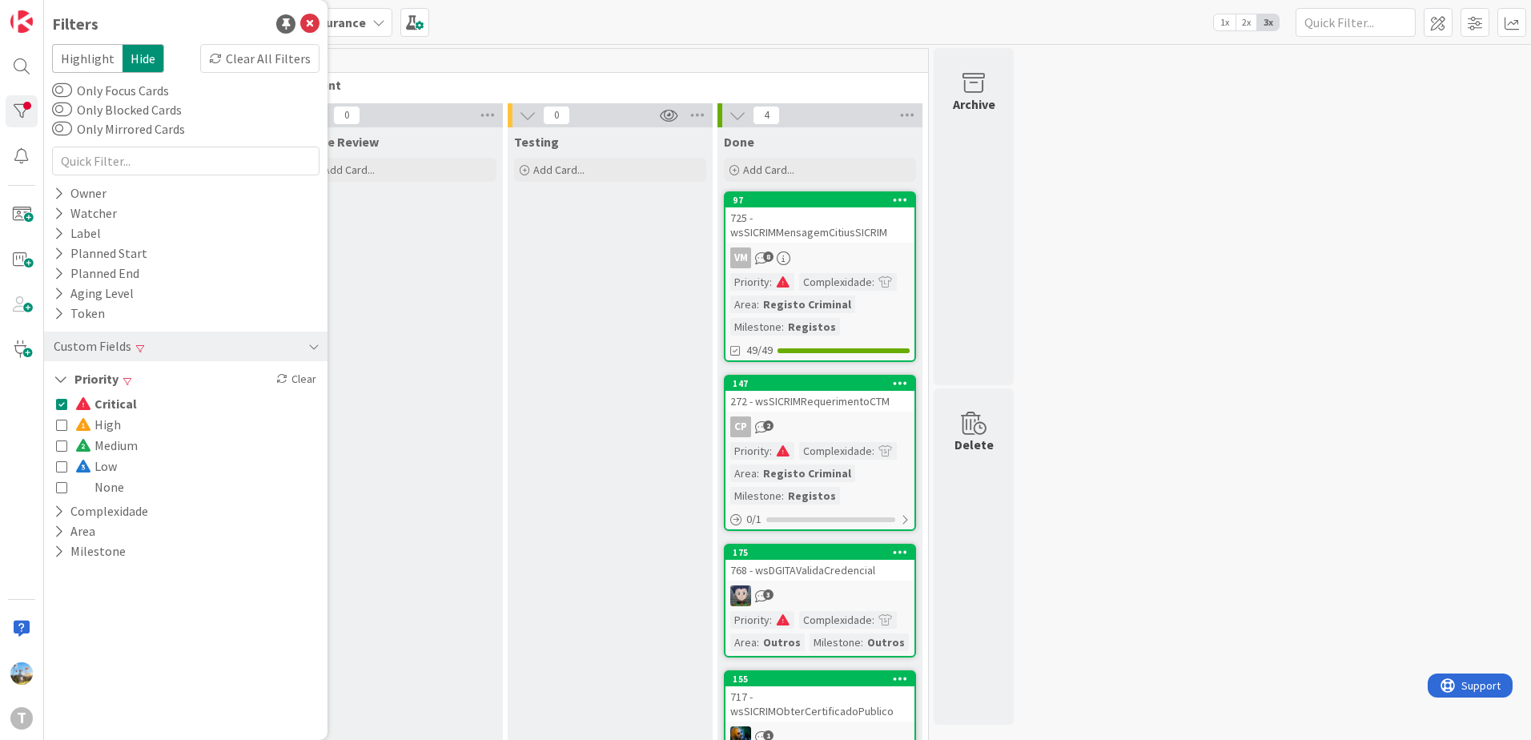
click at [99, 409] on span "Critical" at bounding box center [106, 403] width 62 height 21
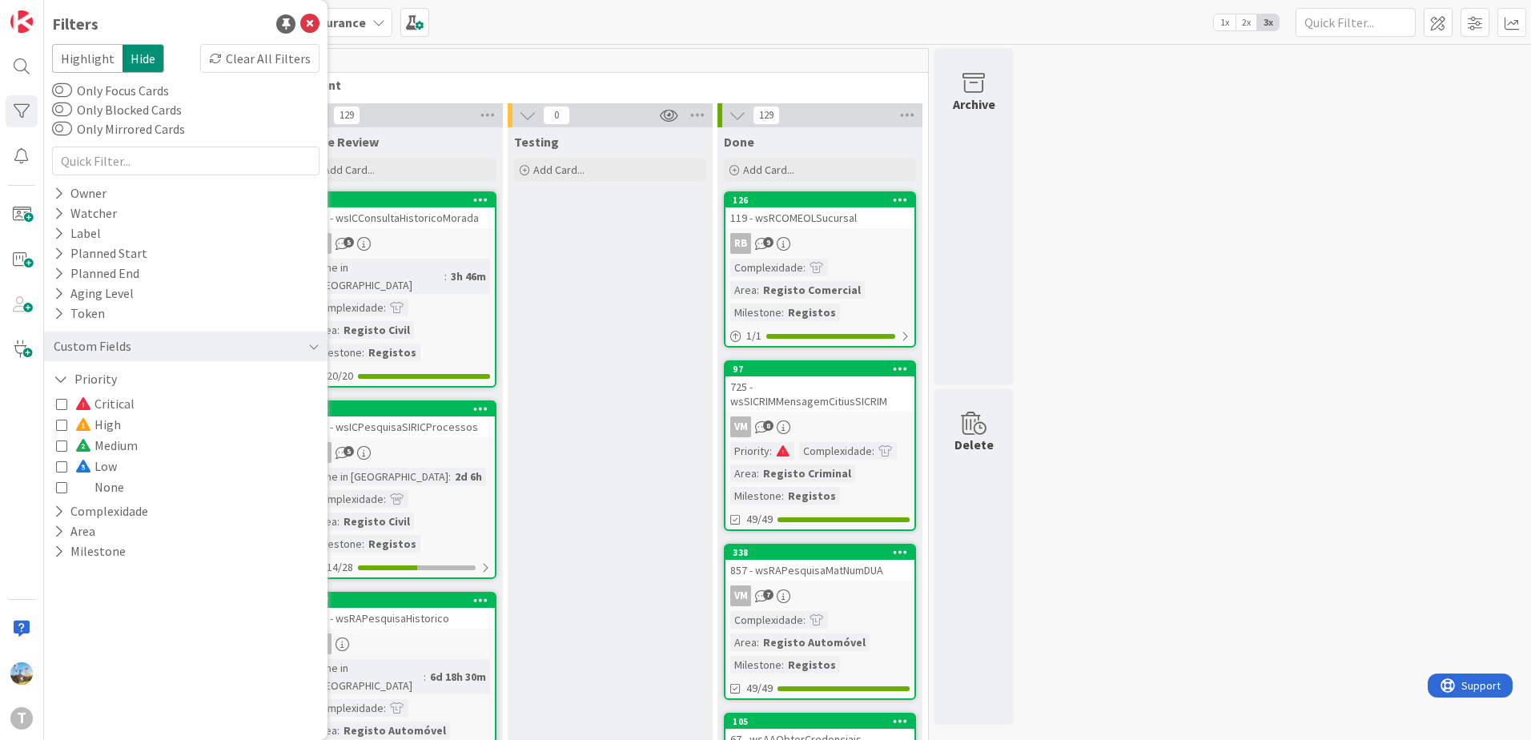
click at [102, 445] on span "Medium" at bounding box center [106, 445] width 62 height 21
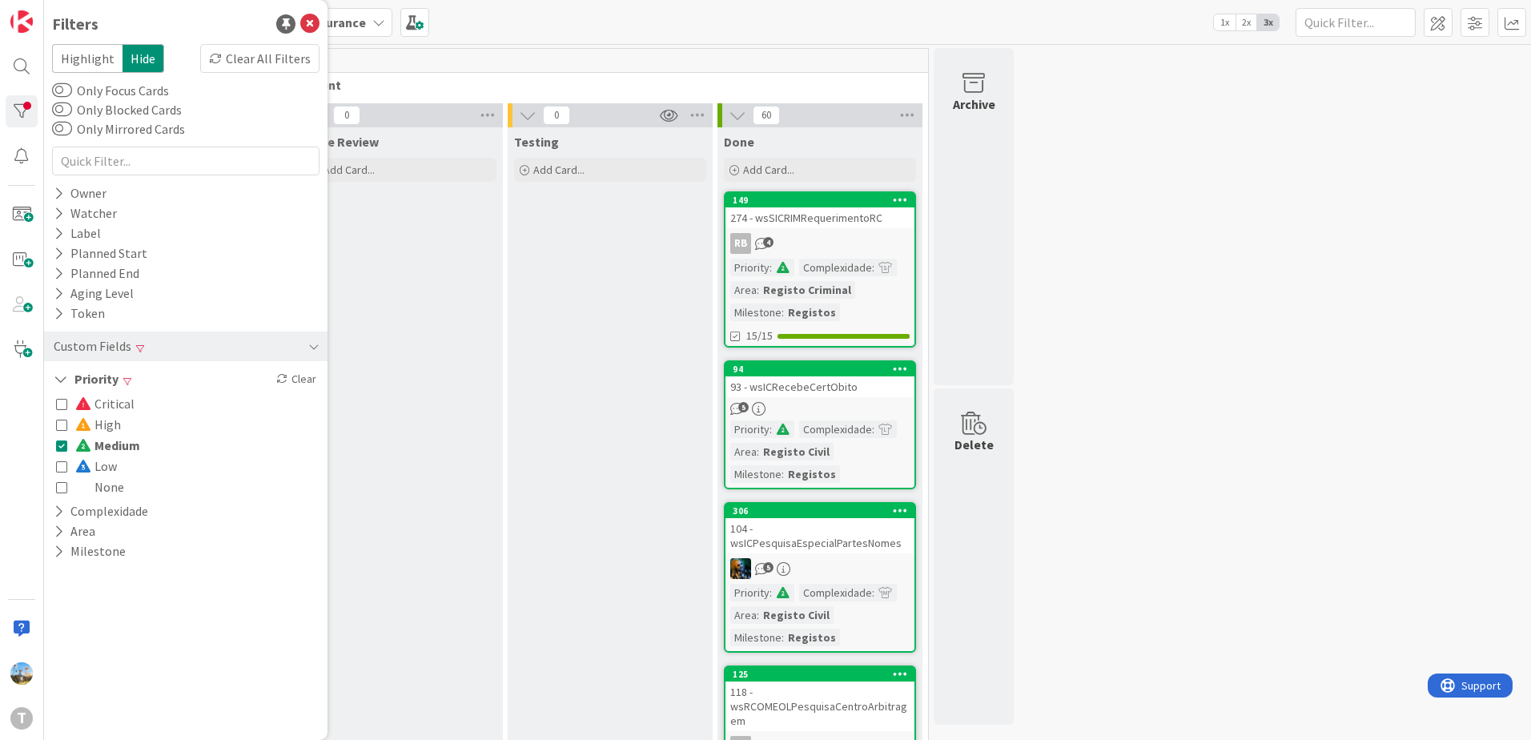
click at [102, 445] on span "Medium" at bounding box center [107, 445] width 65 height 21
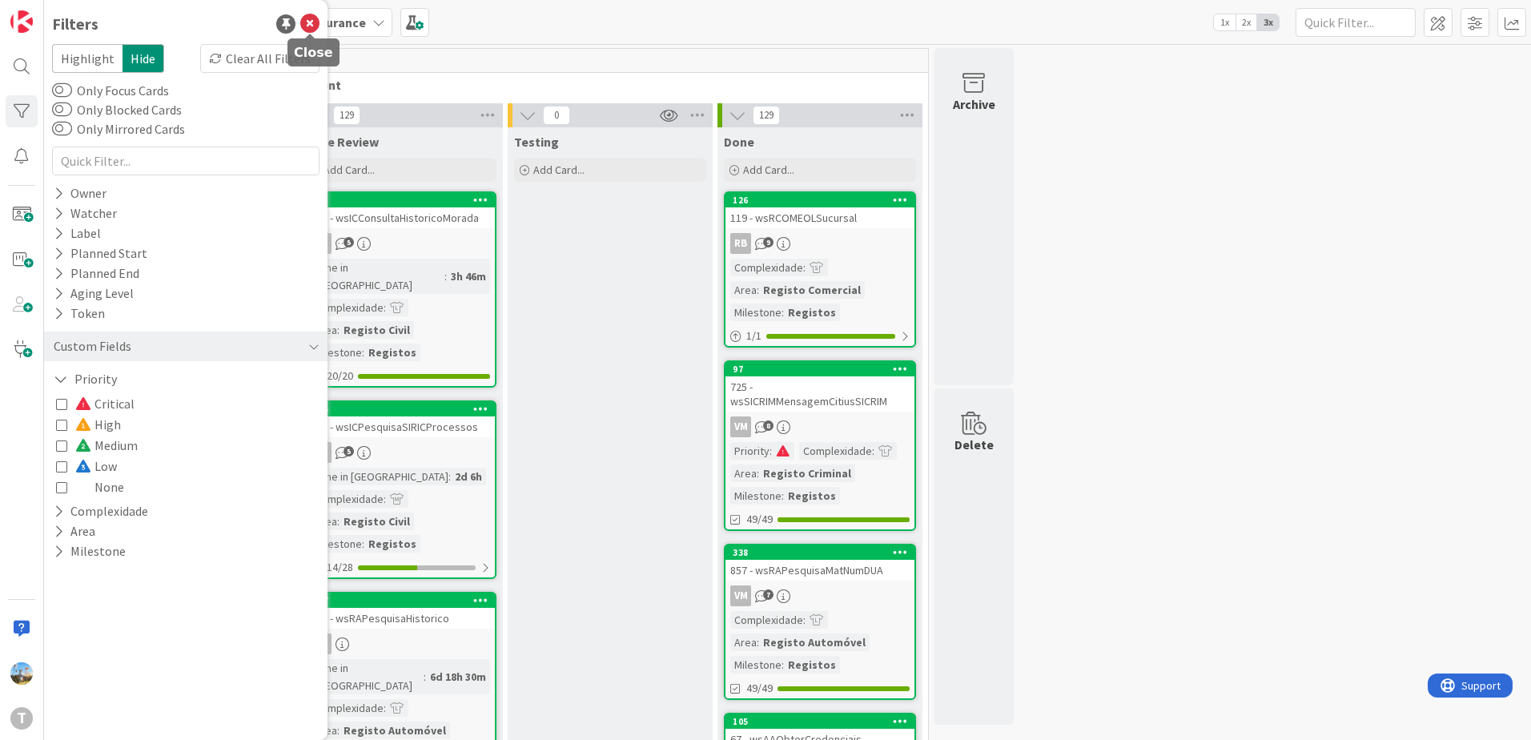
click at [309, 17] on icon at bounding box center [309, 23] width 19 height 19
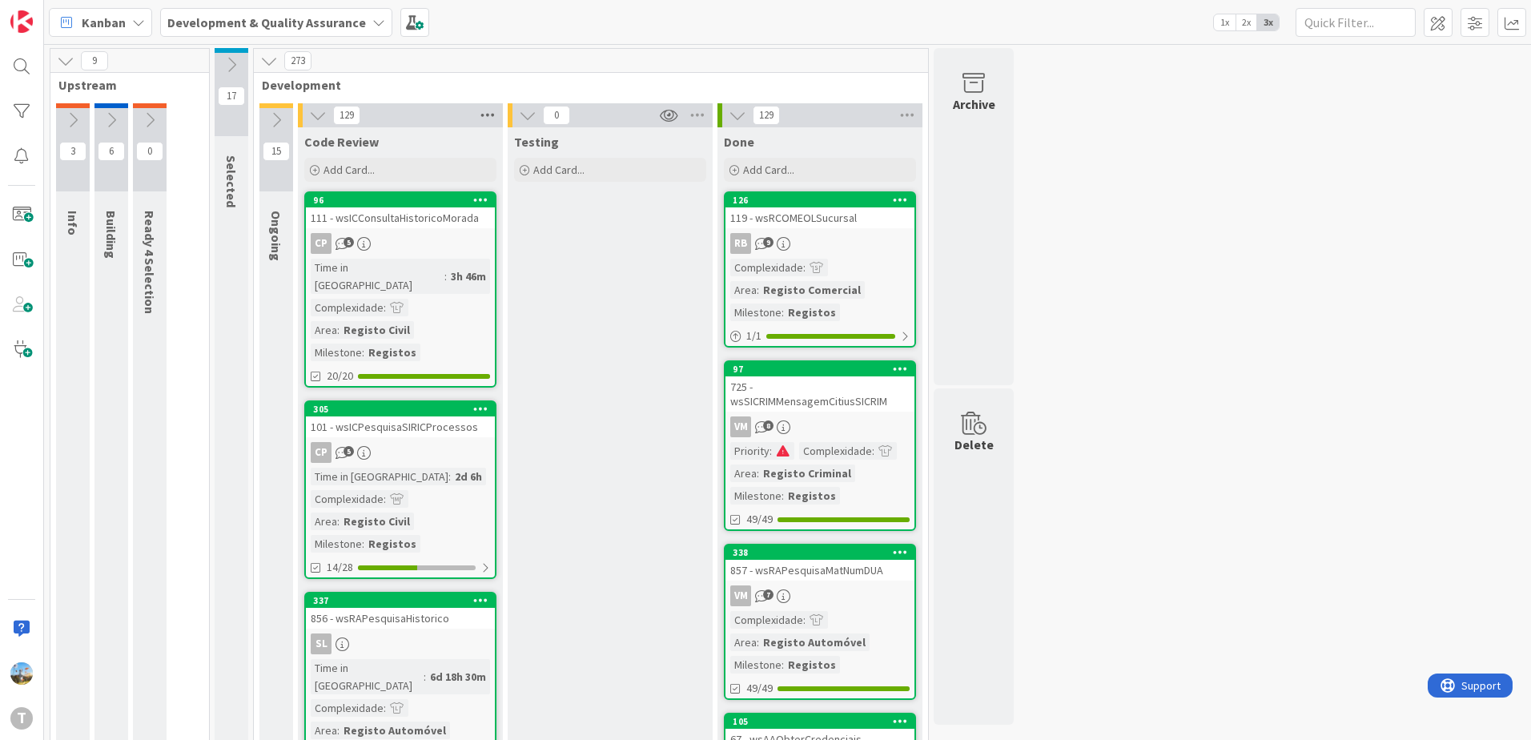
click at [492, 116] on icon at bounding box center [487, 115] width 21 height 24
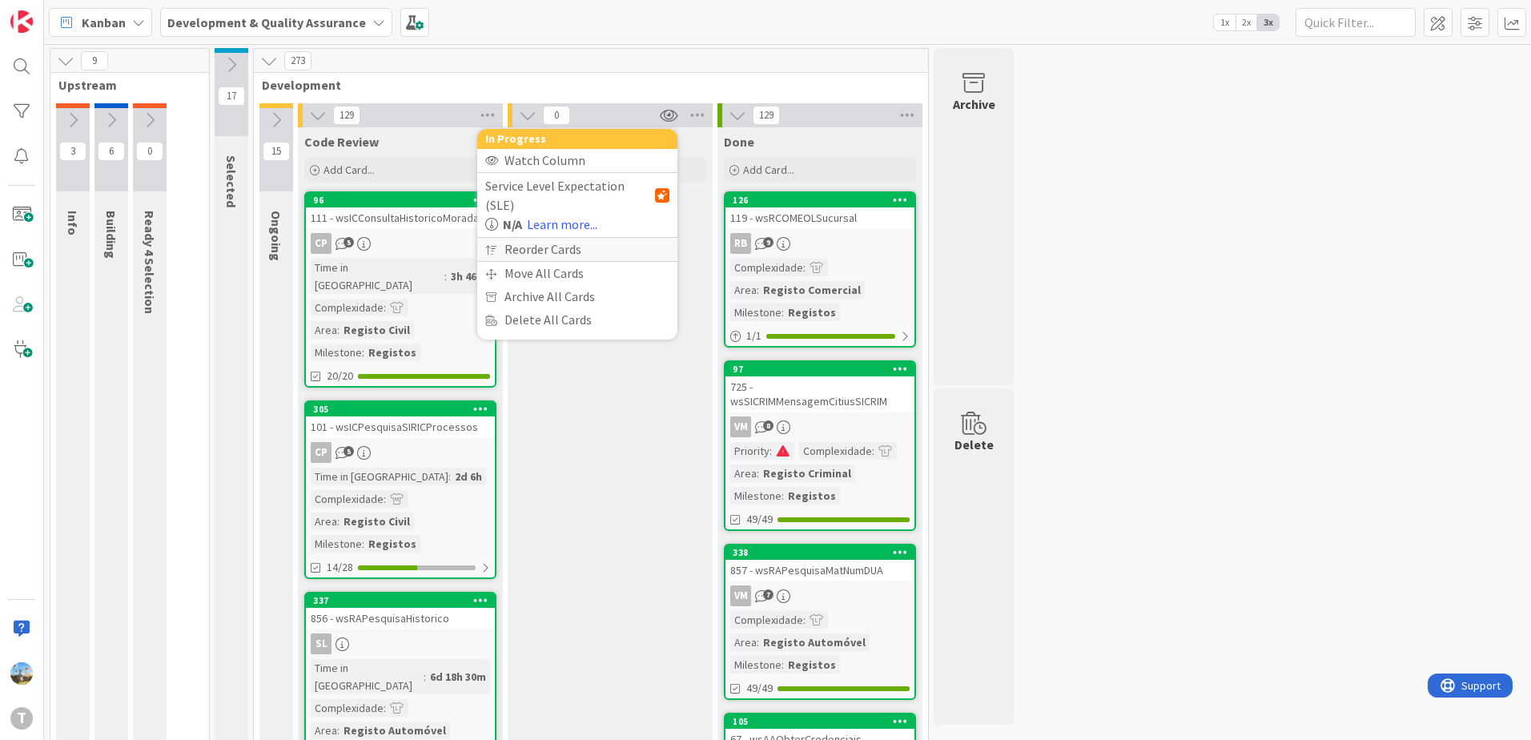
click at [548, 238] on div "Reorder Cards" at bounding box center [577, 249] width 200 height 23
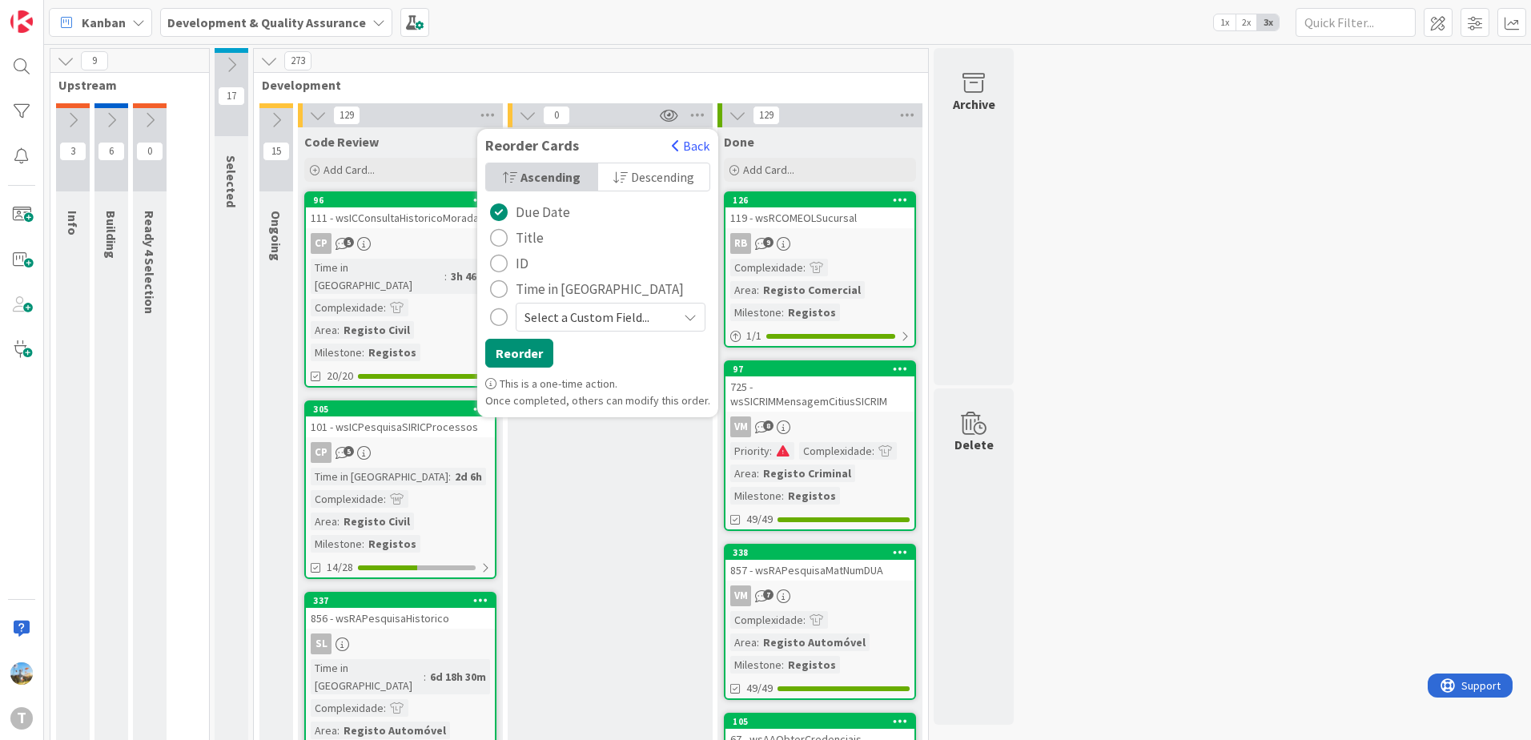
click at [536, 284] on span "Time in [GEOGRAPHIC_DATA]" at bounding box center [600, 289] width 168 height 24
click at [520, 351] on button "Reorder" at bounding box center [519, 353] width 68 height 29
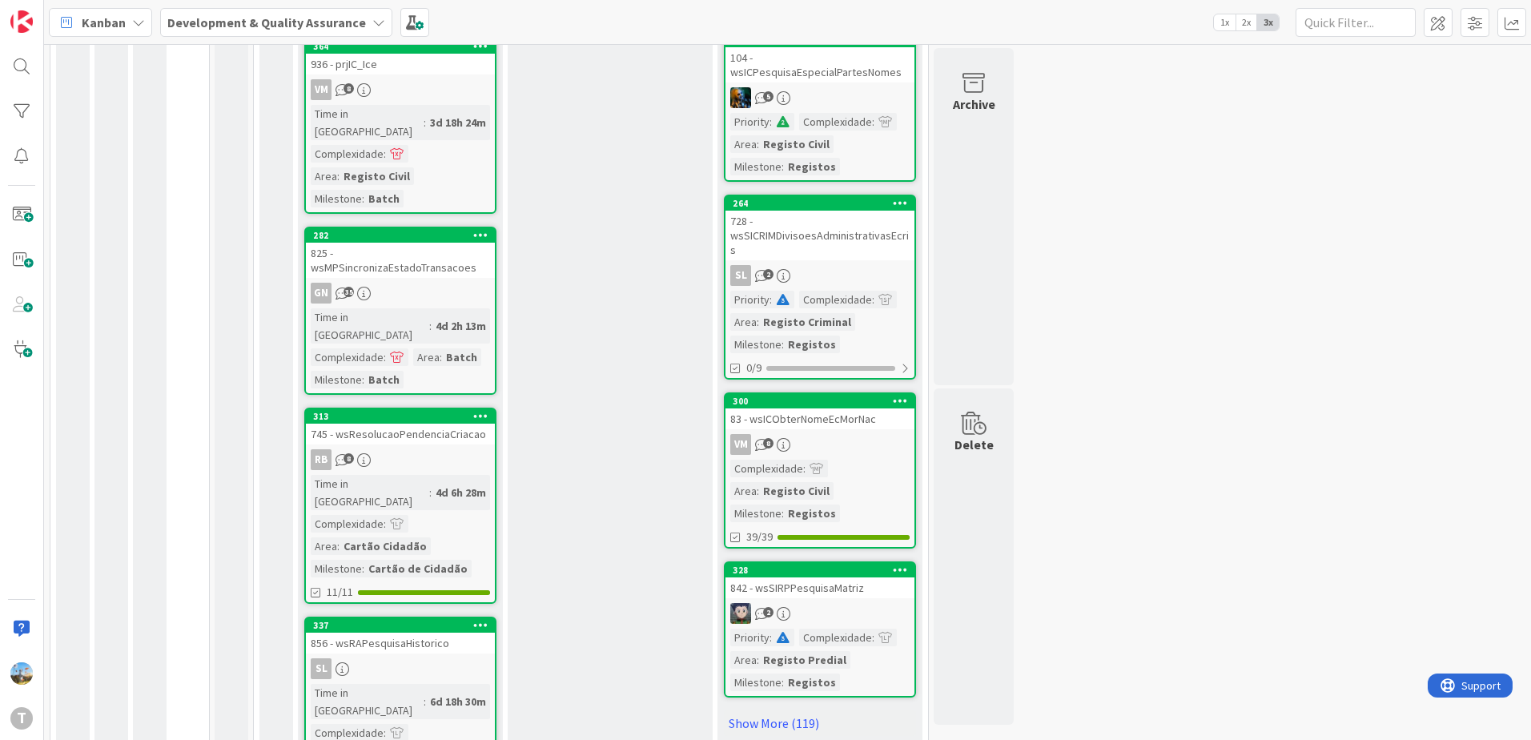
scroll to position [1347, 0]
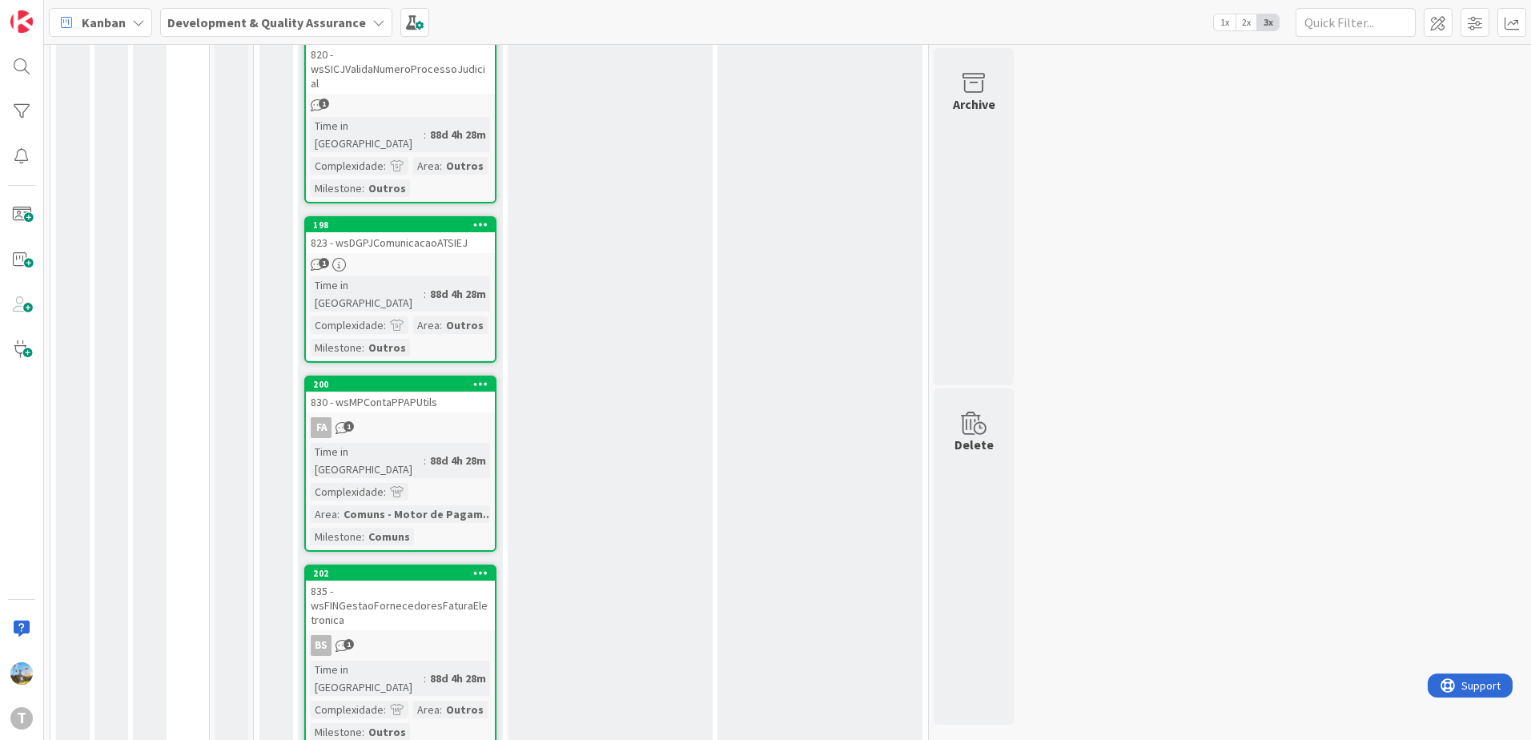
scroll to position [22381, 0]
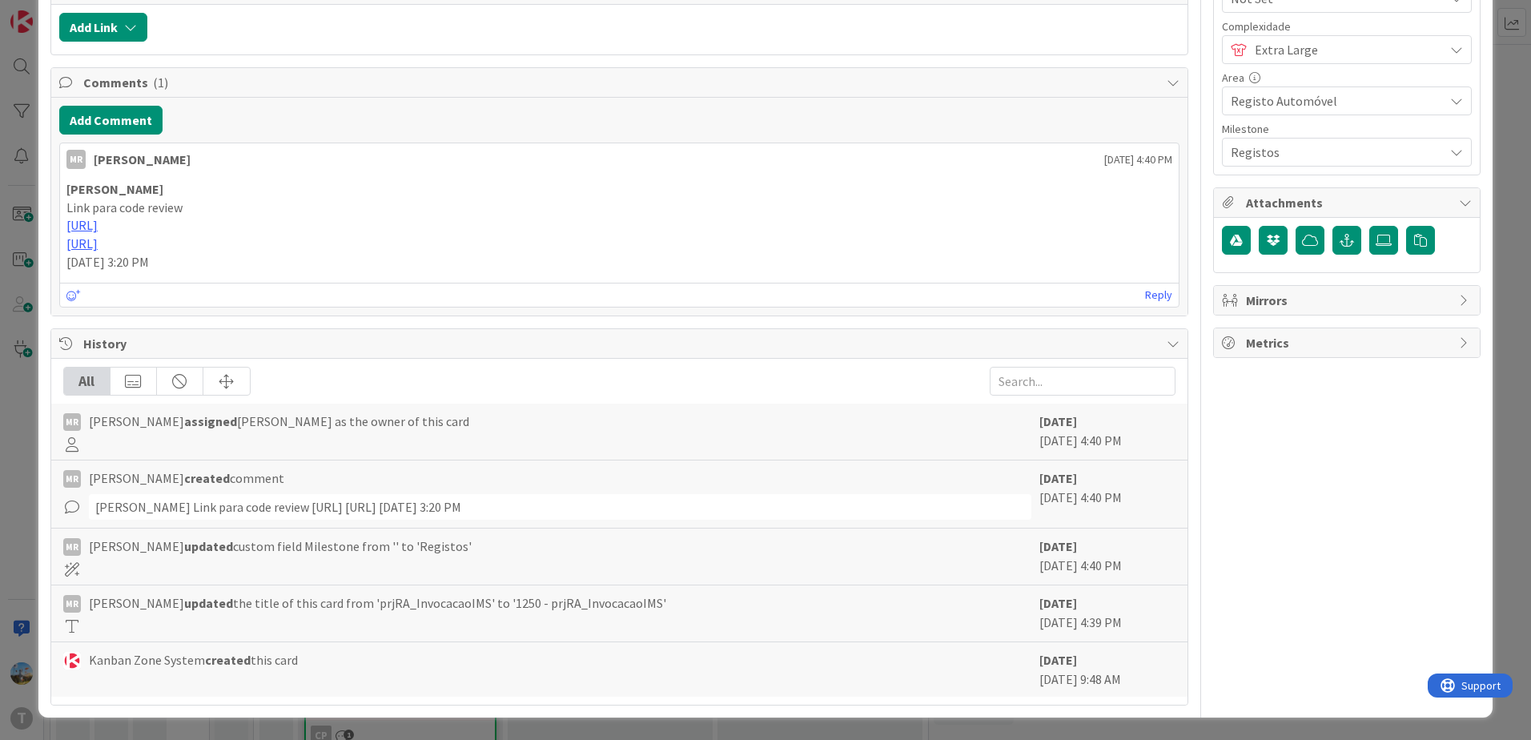
scroll to position [331, 0]
drag, startPoint x: 90, startPoint y: 488, endPoint x: 838, endPoint y: 485, distance: 747.8
click at [838, 494] on div "[PERSON_NAME] Link para code review [URL] [URL] [DATE] 3:20 PM" at bounding box center [560, 507] width 942 height 26
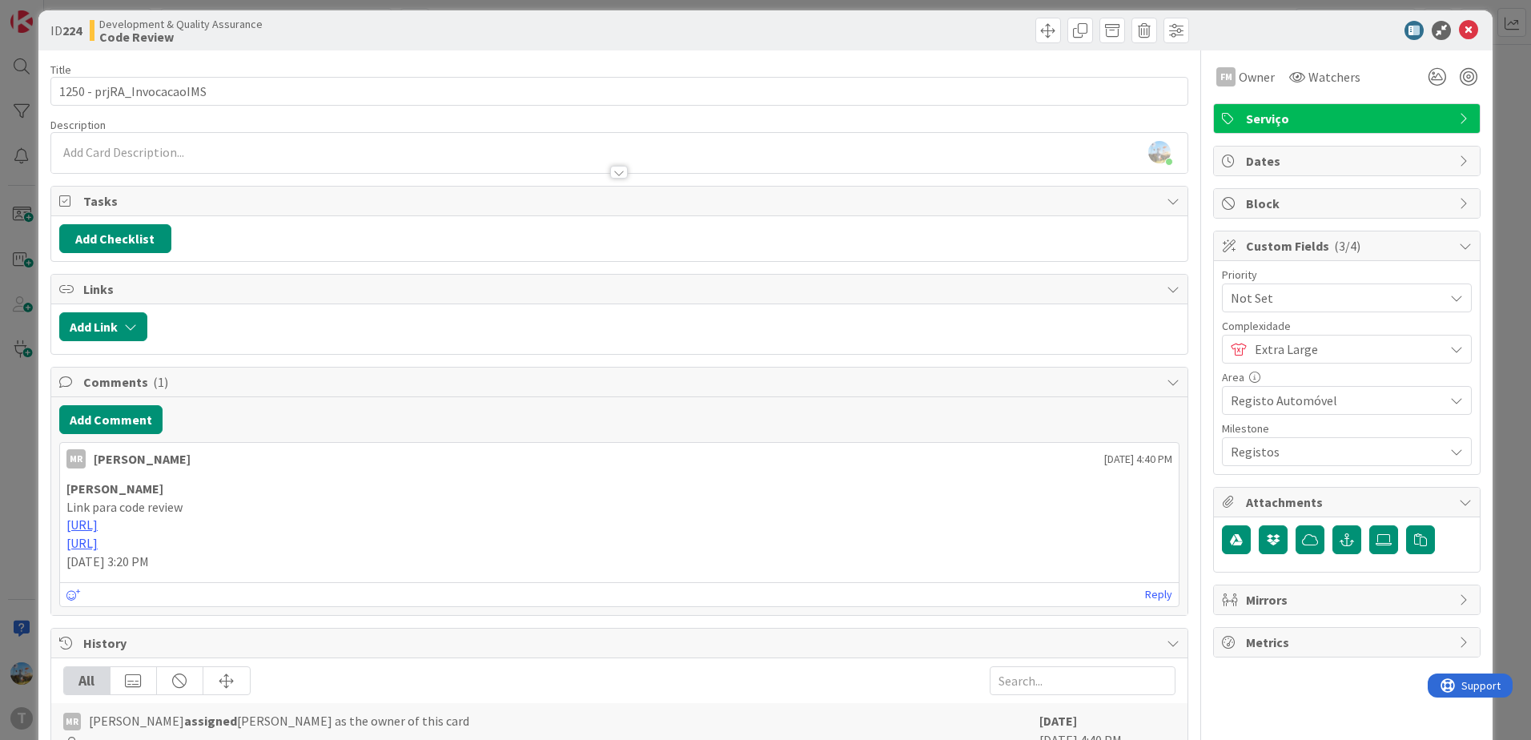
scroll to position [10, 0]
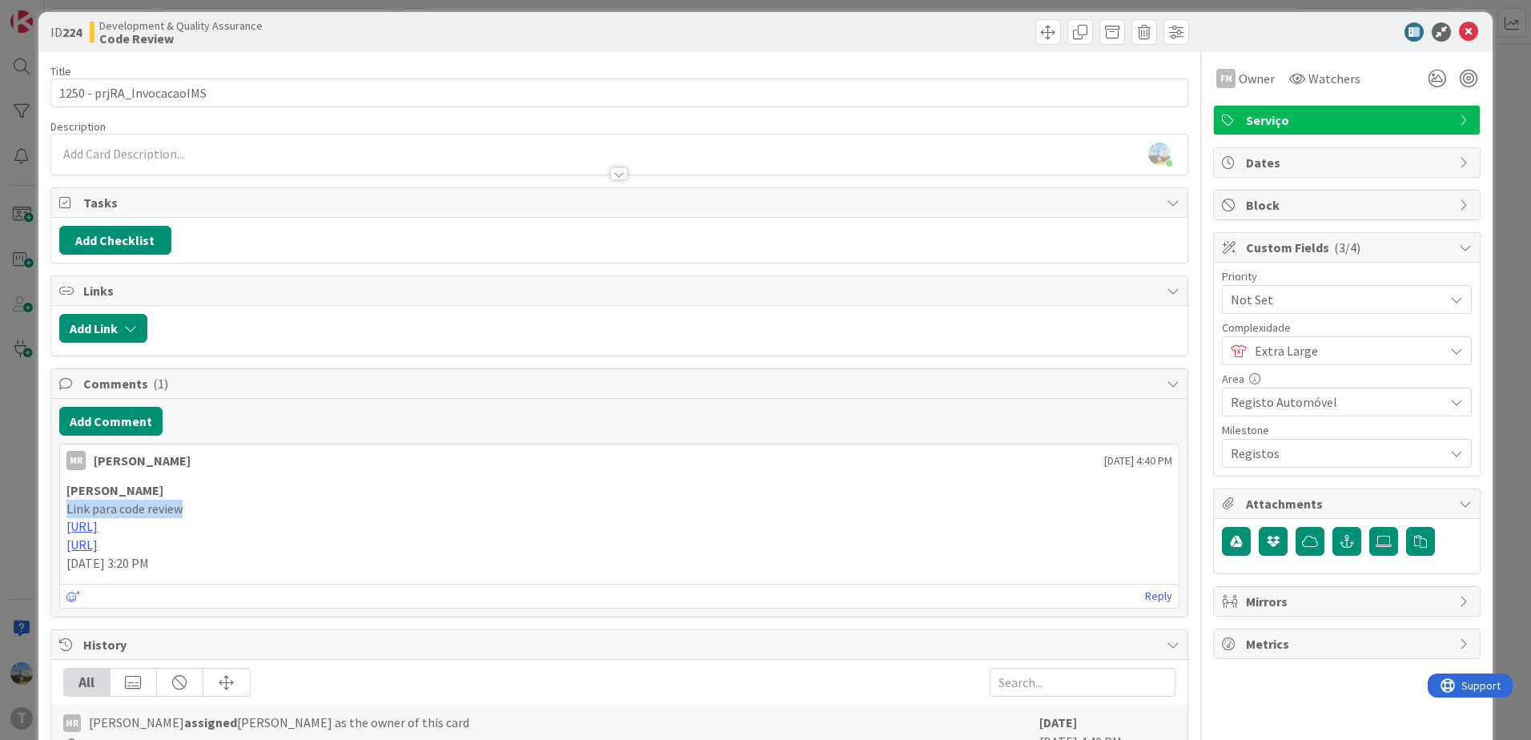
drag, startPoint x: 67, startPoint y: 508, endPoint x: 198, endPoint y: 500, distance: 130.8
click at [198, 500] on p "Link para code review" at bounding box center [619, 509] width 1106 height 18
drag, startPoint x: 198, startPoint y: 500, endPoint x: 298, endPoint y: 603, distance: 143.8
click at [298, 603] on div "Reply" at bounding box center [619, 596] width 1119 height 24
click at [98, 531] on link "[URL]" at bounding box center [81, 526] width 31 height 16
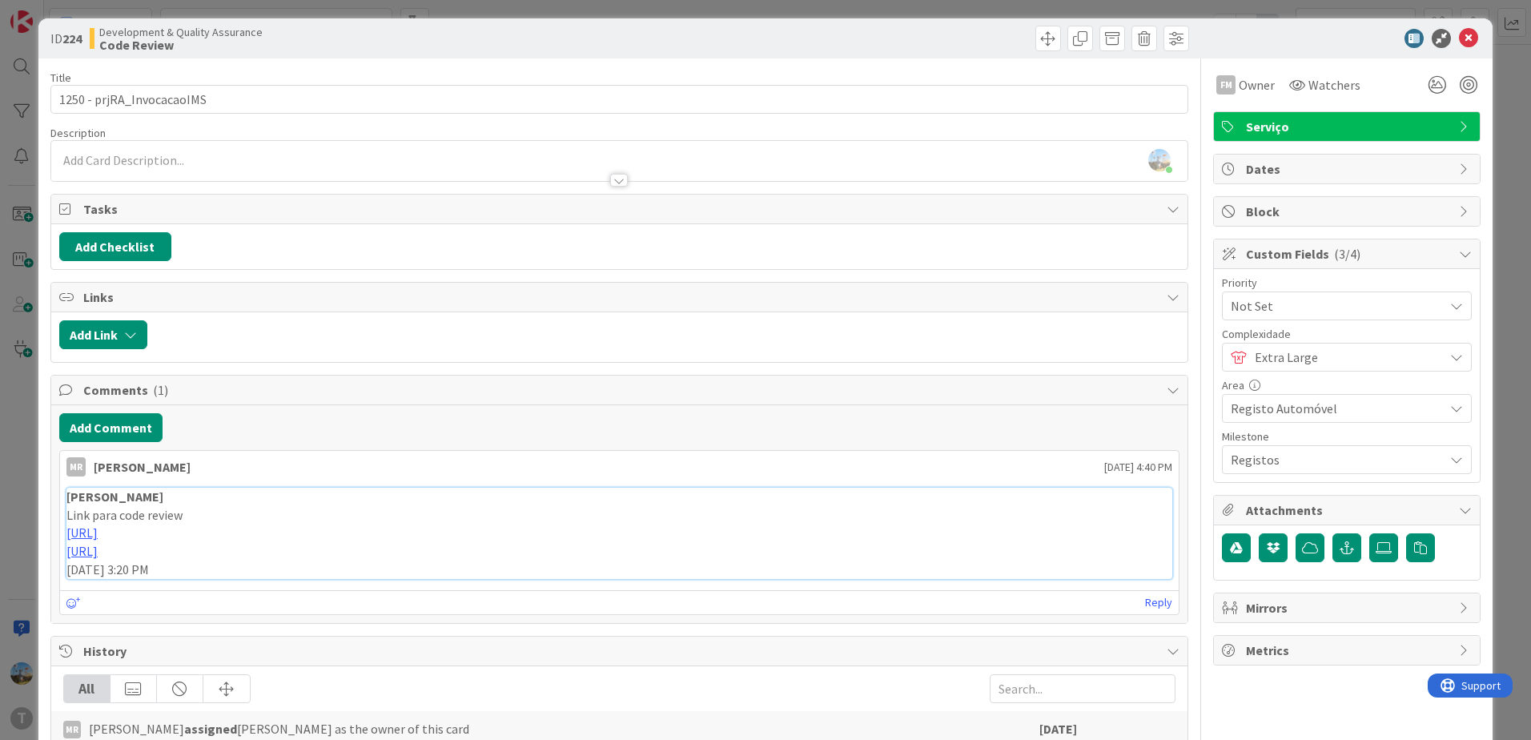
scroll to position [0, 0]
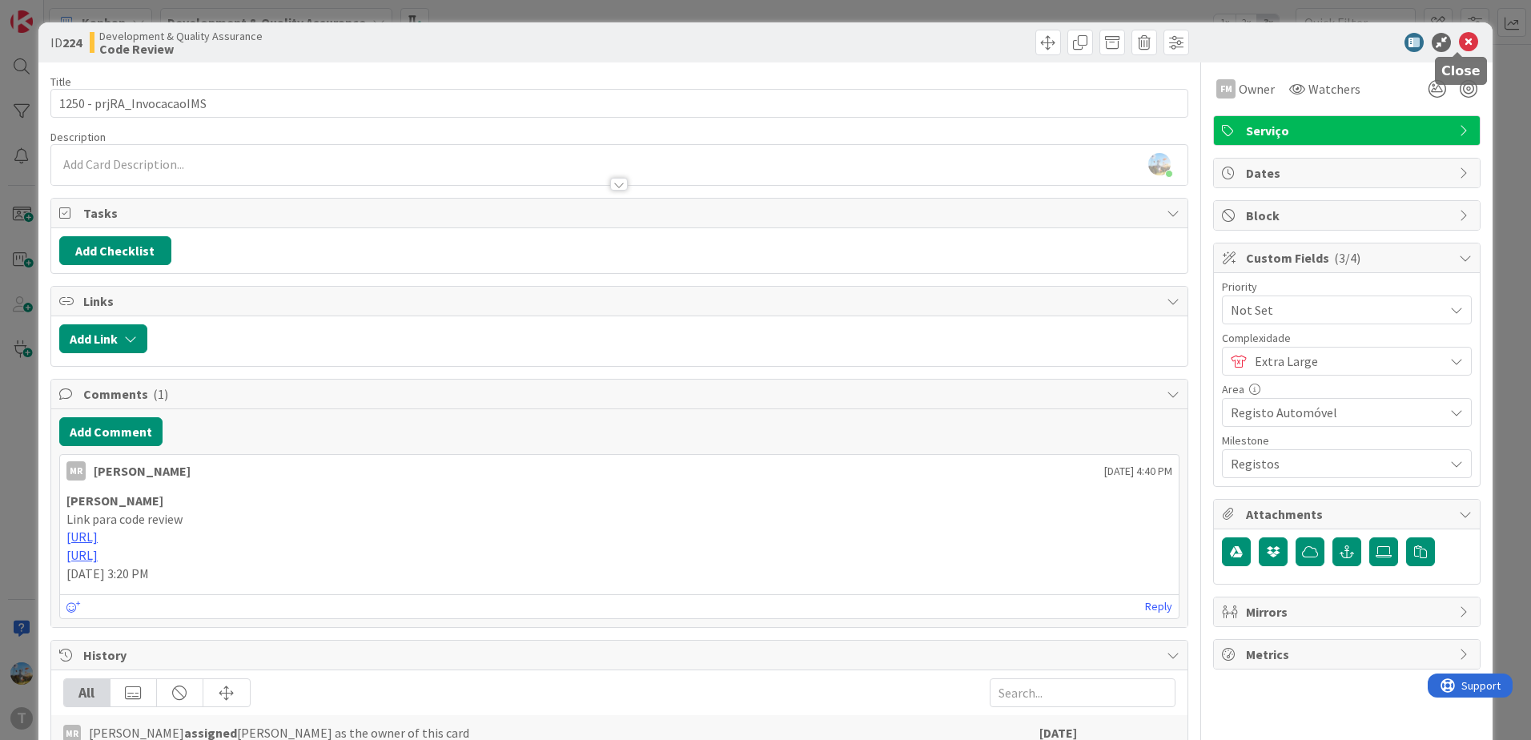
drag, startPoint x: 1450, startPoint y: 42, endPoint x: 1439, endPoint y: 50, distance: 13.3
click at [1459, 42] on icon at bounding box center [1468, 42] width 19 height 19
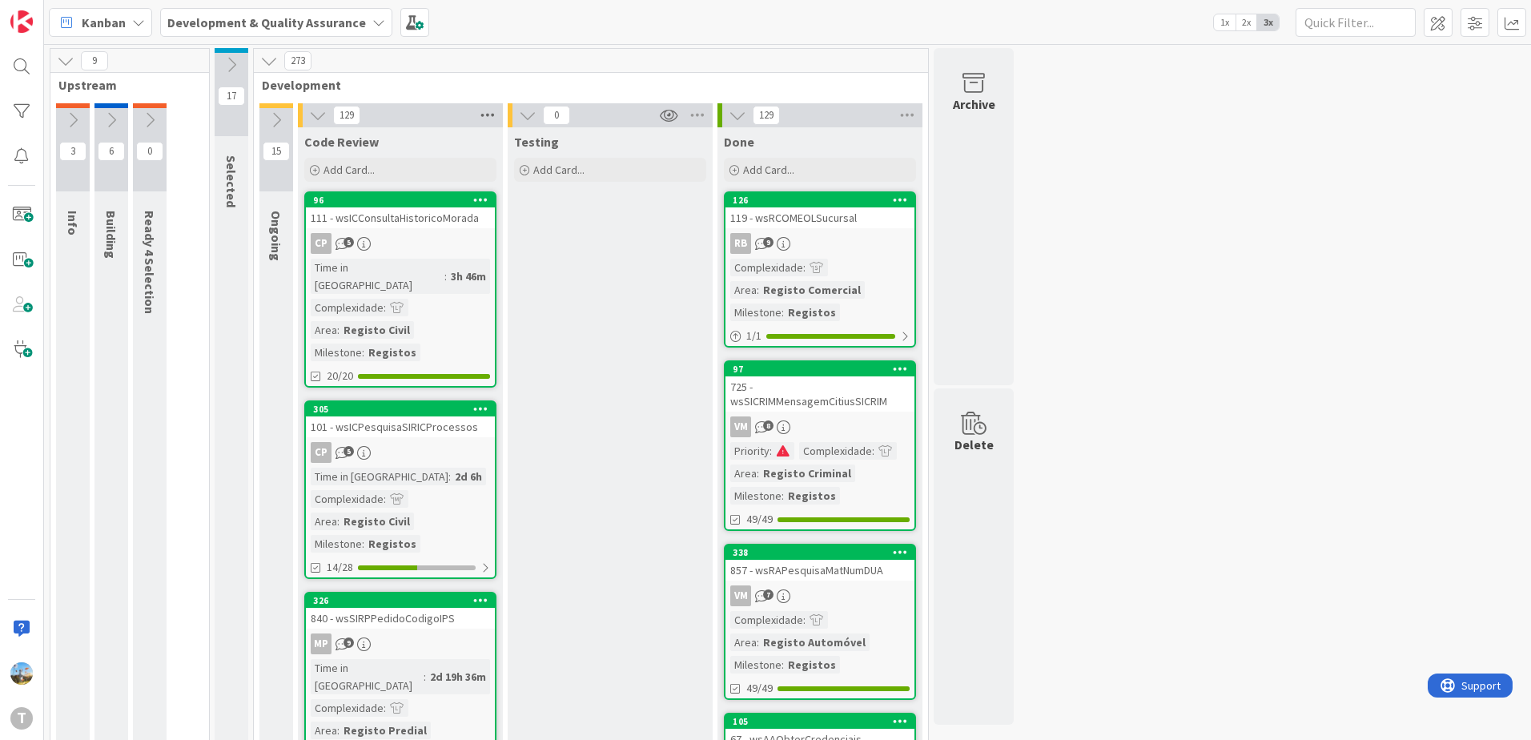
click at [485, 114] on icon at bounding box center [487, 115] width 21 height 24
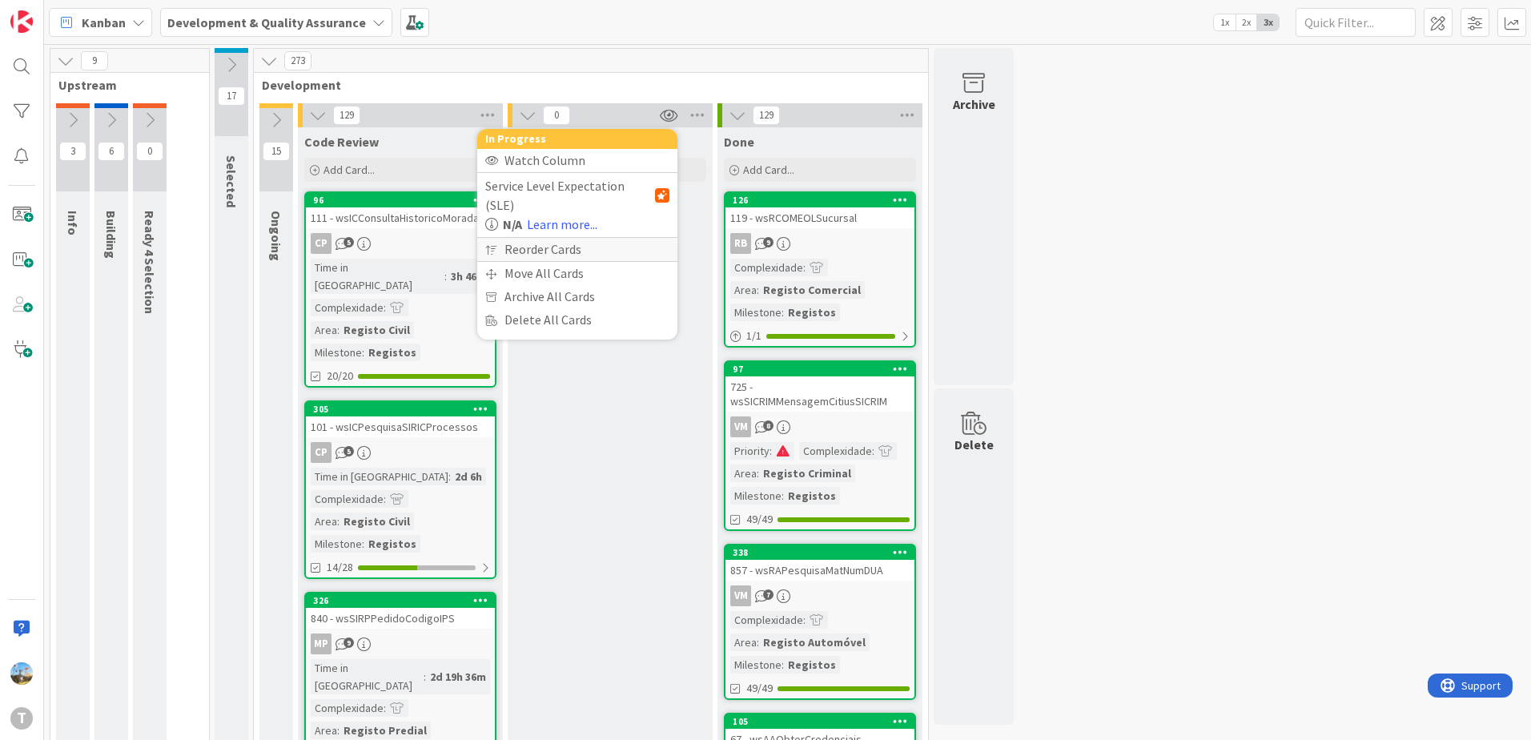
click at [571, 238] on div "Reorder Cards" at bounding box center [577, 249] width 200 height 23
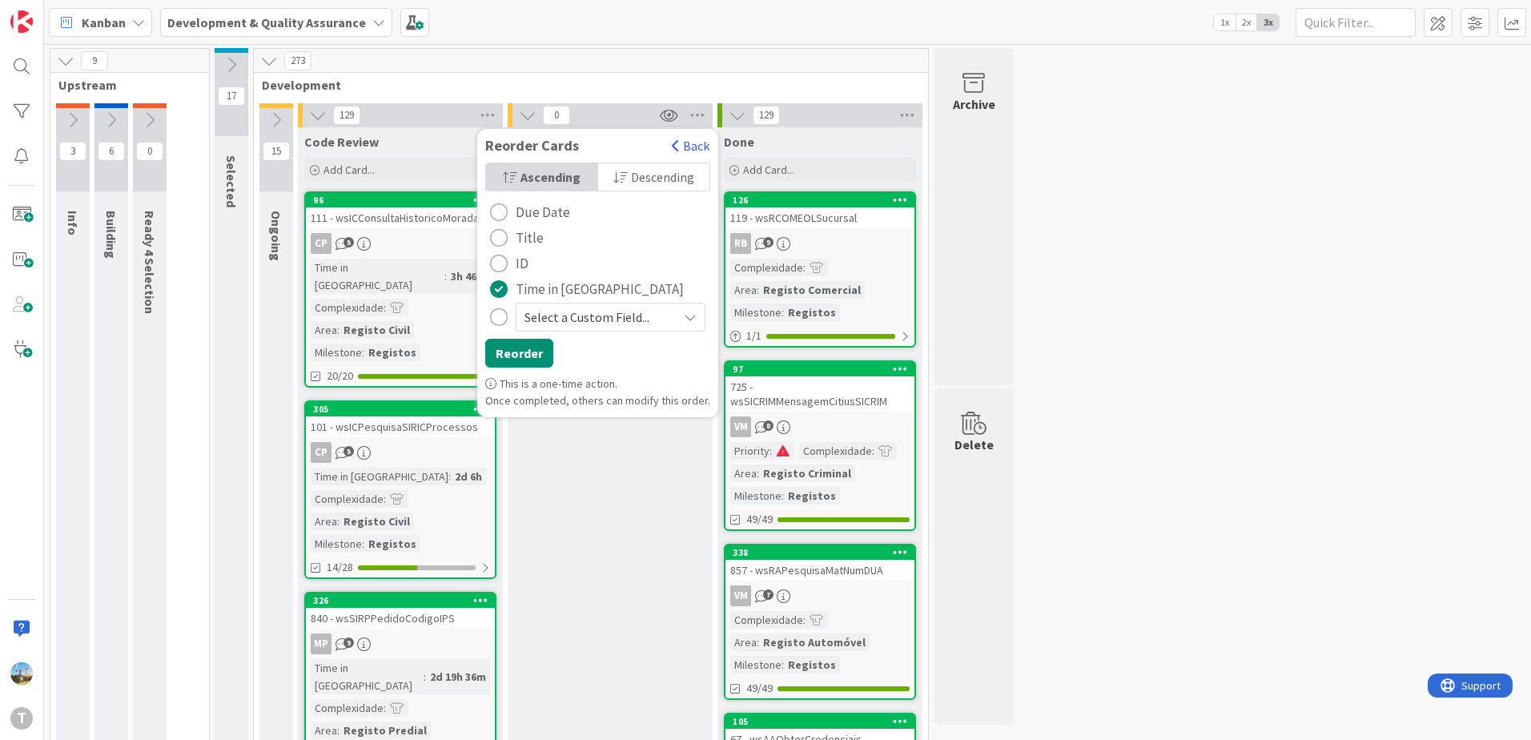
click at [647, 179] on span "Descending" at bounding box center [662, 177] width 63 height 24
click at [531, 354] on button "Reorder" at bounding box center [519, 353] width 68 height 29
